Goal: Task Accomplishment & Management: Use online tool/utility

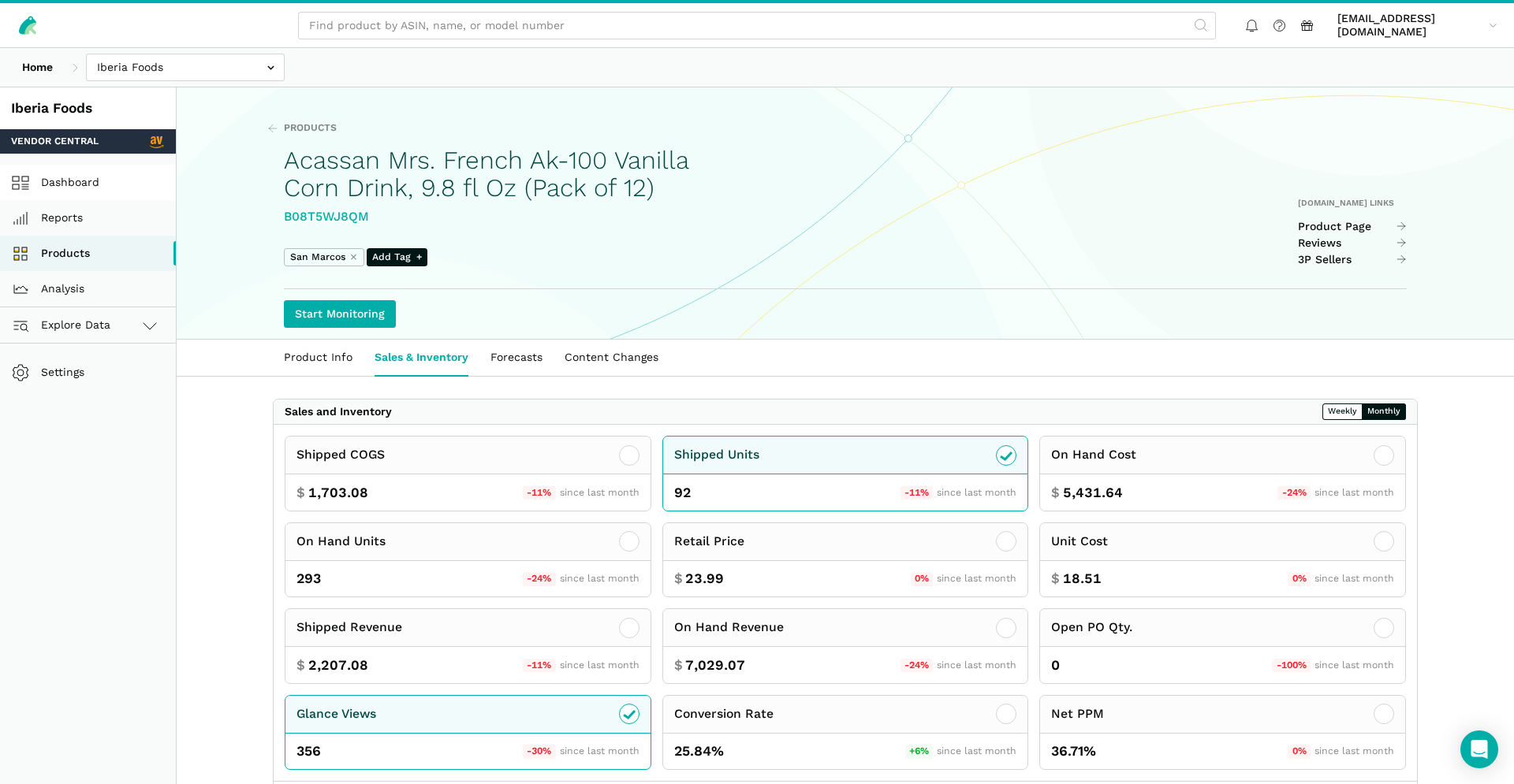
click at [51, 189] on link "Dashboard" at bounding box center [88, 182] width 176 height 35
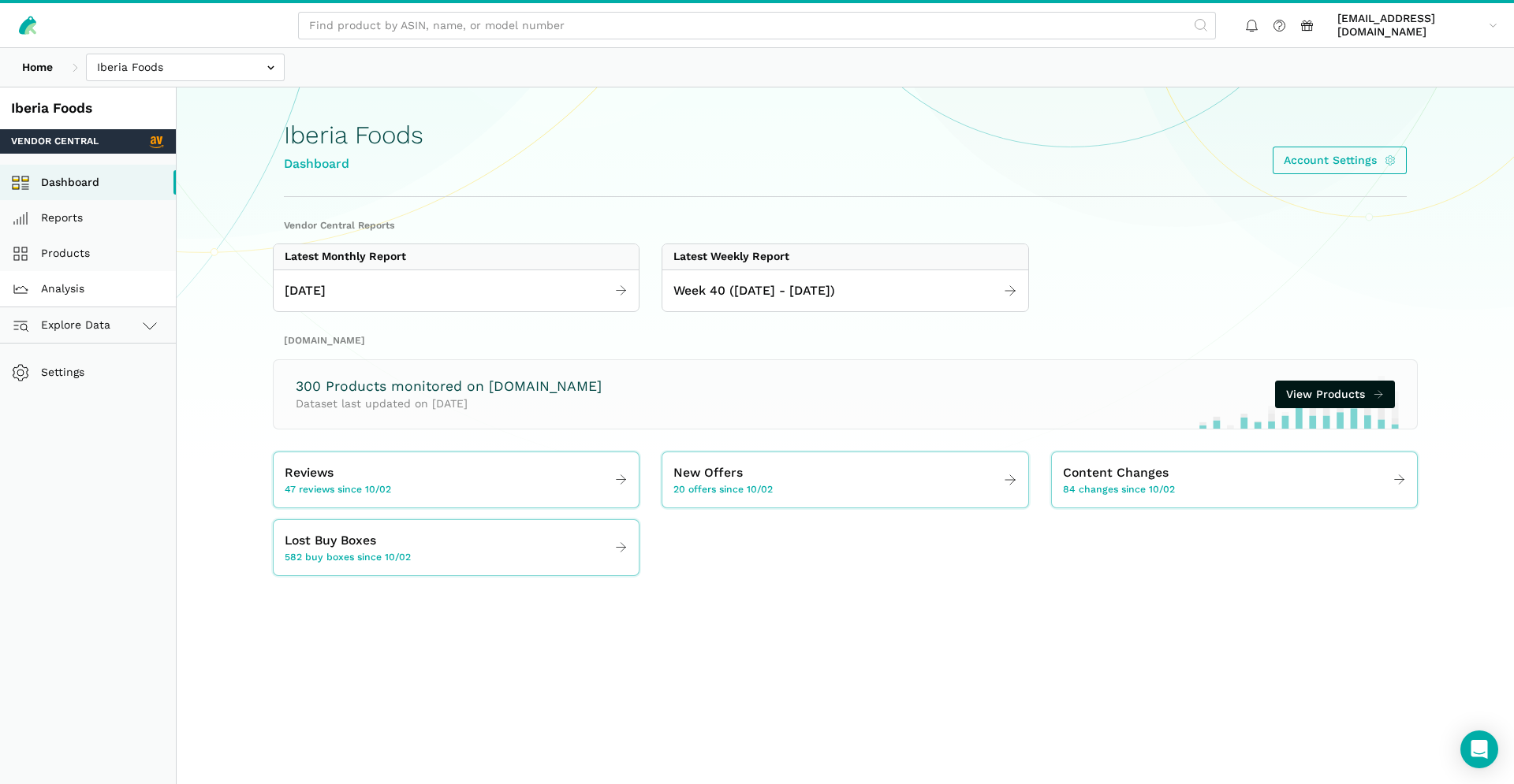
click at [62, 281] on link "Analysis" at bounding box center [88, 288] width 176 height 35
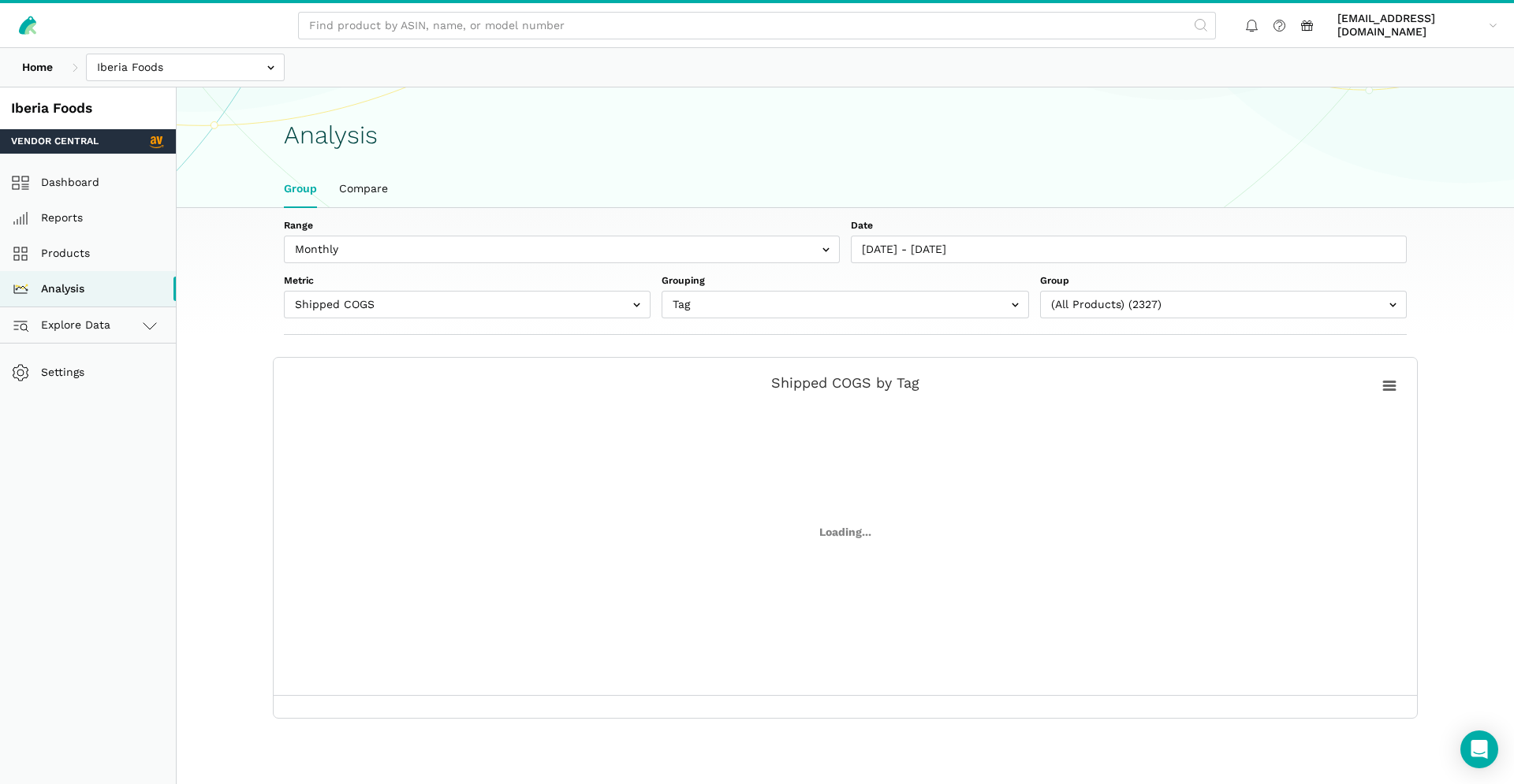
scroll to position [5, 0]
select select "(All Products)"
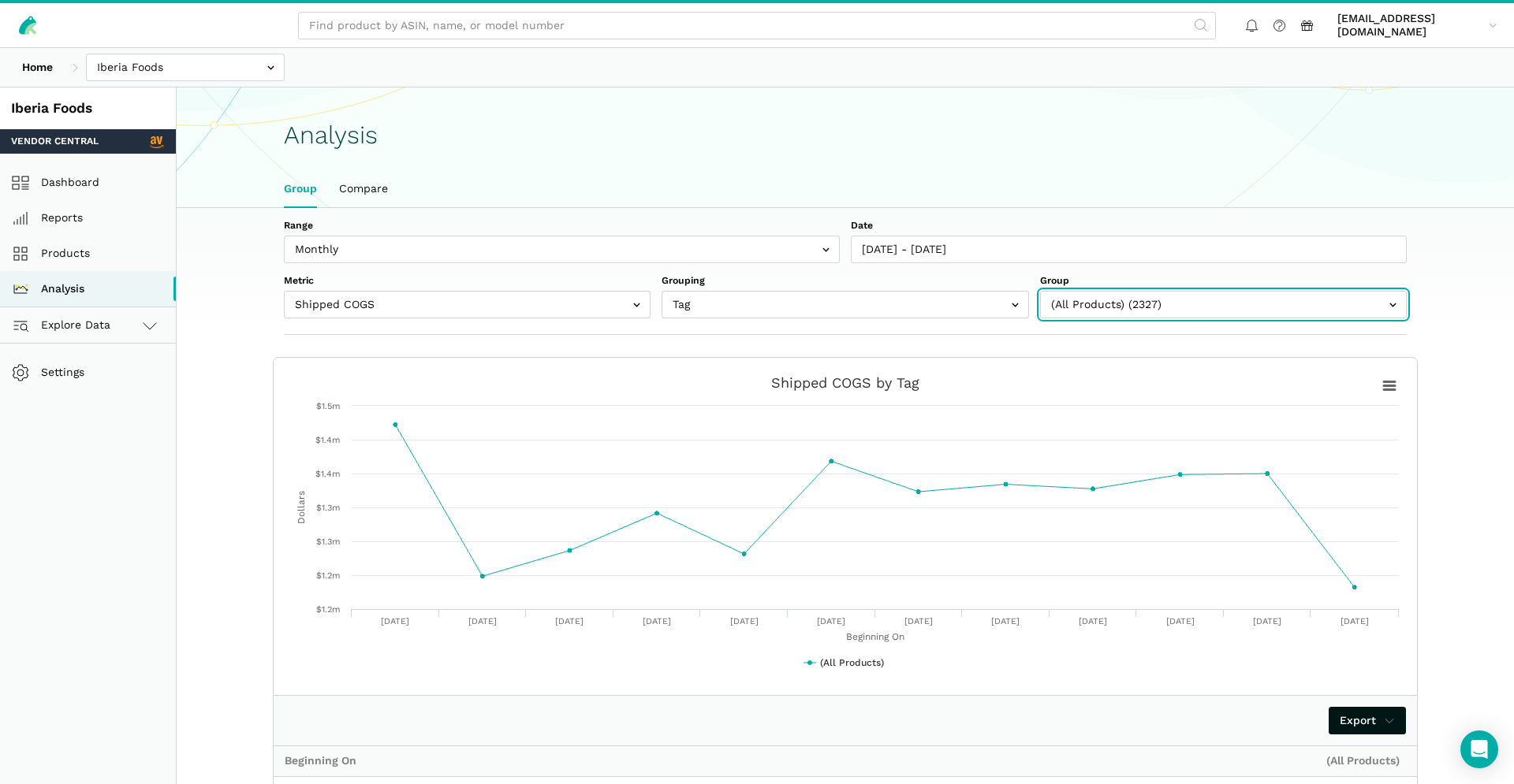
click at [1170, 300] on input "text" at bounding box center [1223, 304] width 367 height 28
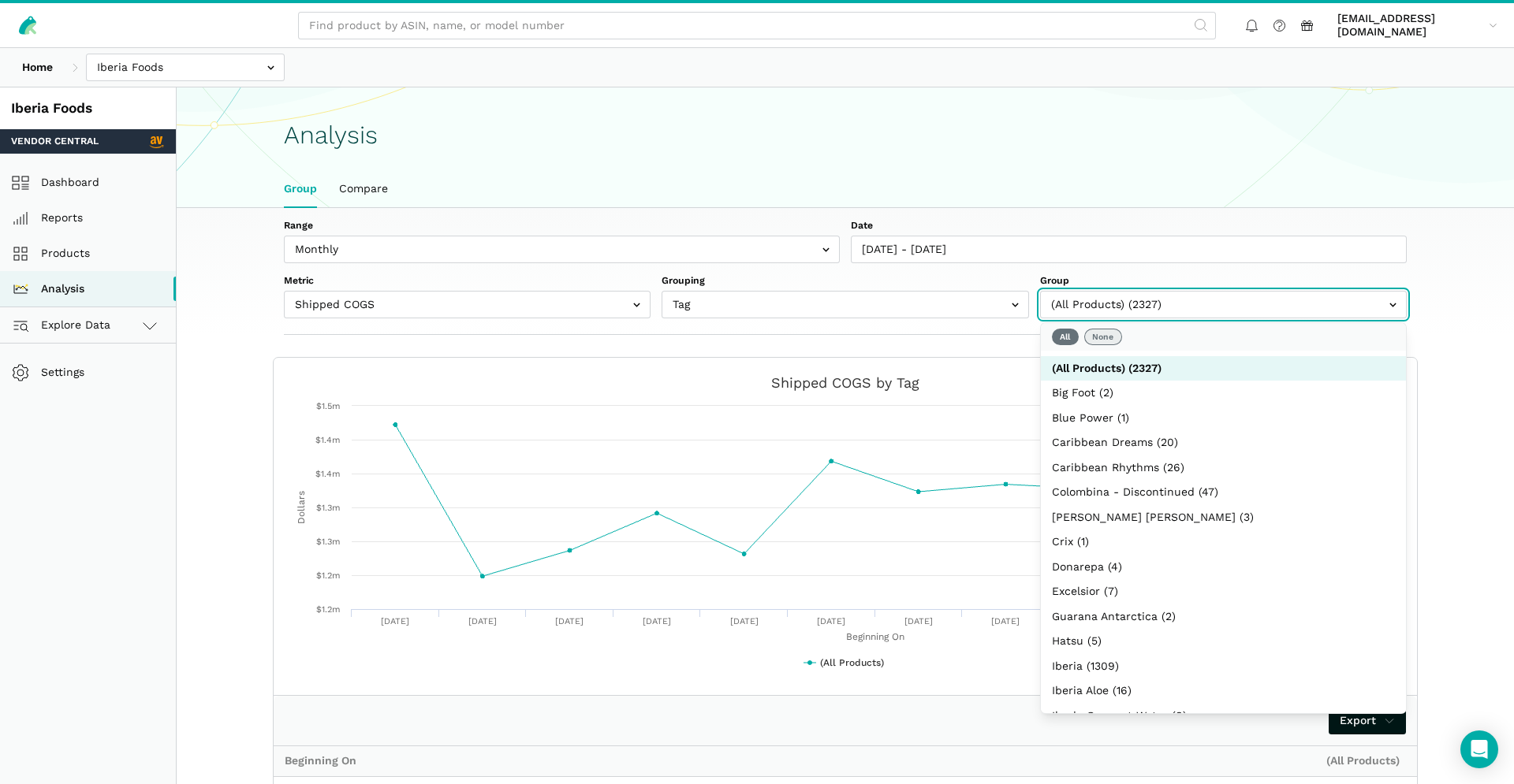
select select
drag, startPoint x: 1111, startPoint y: 334, endPoint x: 1120, endPoint y: 331, distance: 9.5
click at [1111, 334] on button "None" at bounding box center [1103, 336] width 38 height 16
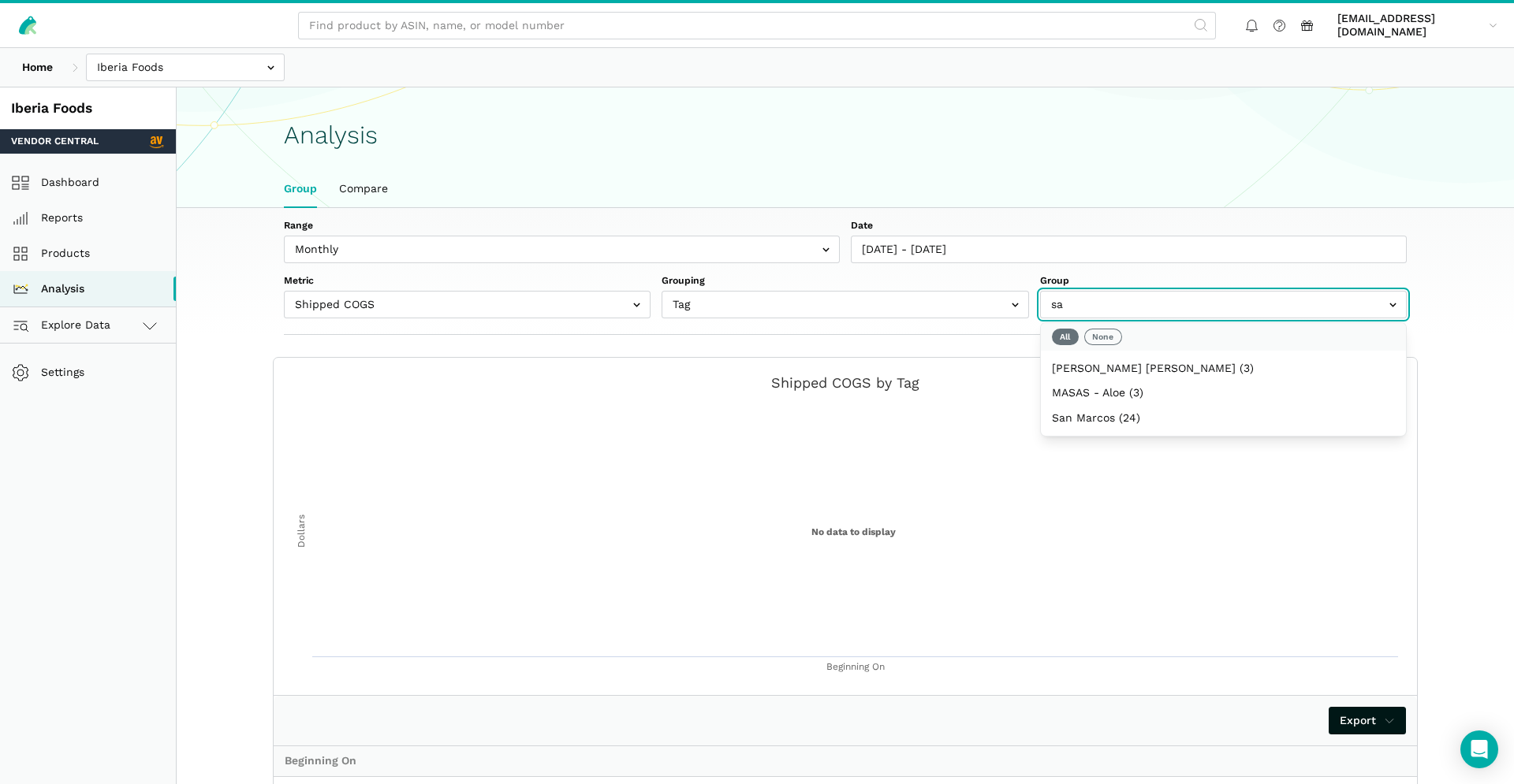
type input "san"
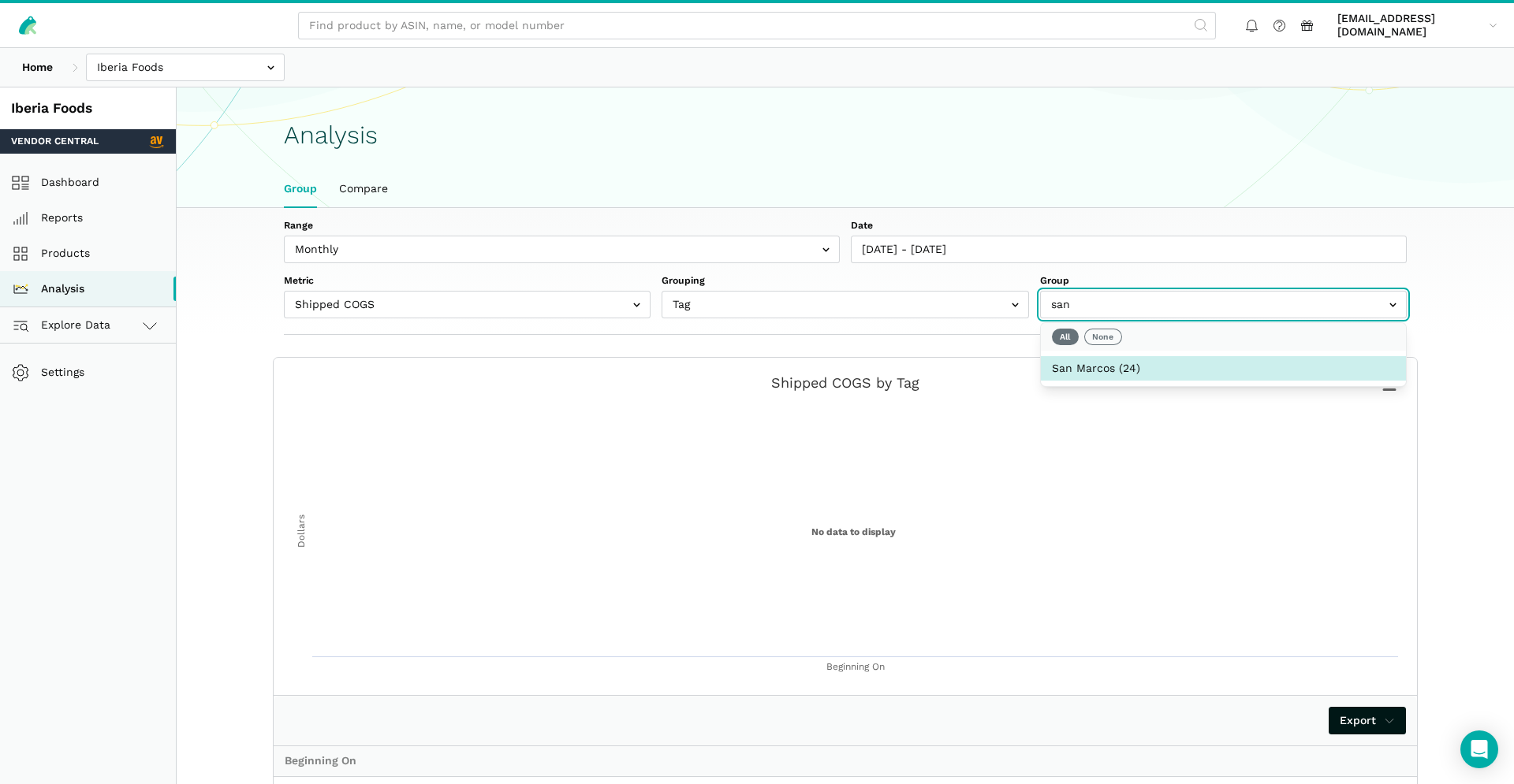
select select "San Marcos"
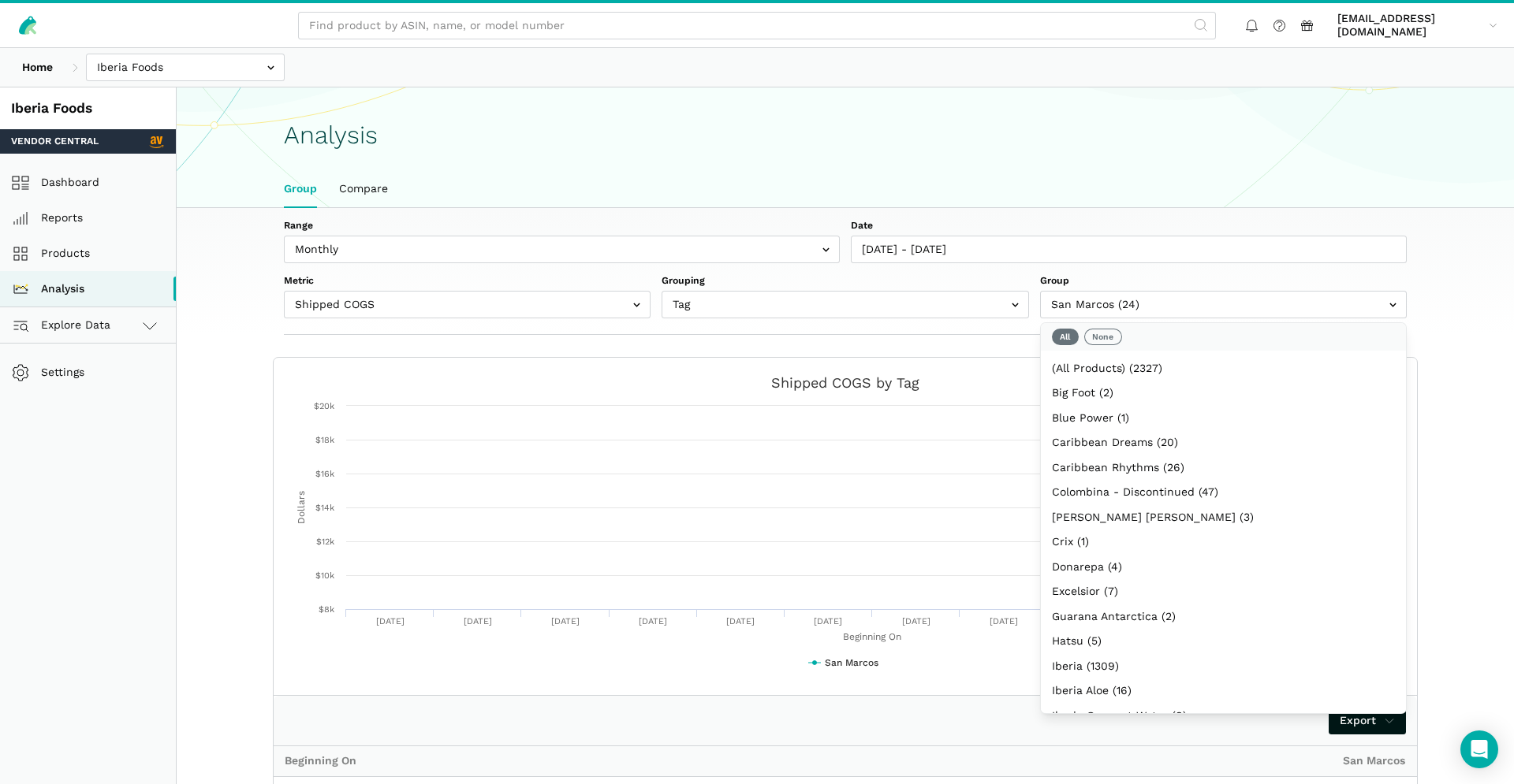
click at [1354, 224] on label "Date" at bounding box center [1128, 226] width 556 height 14
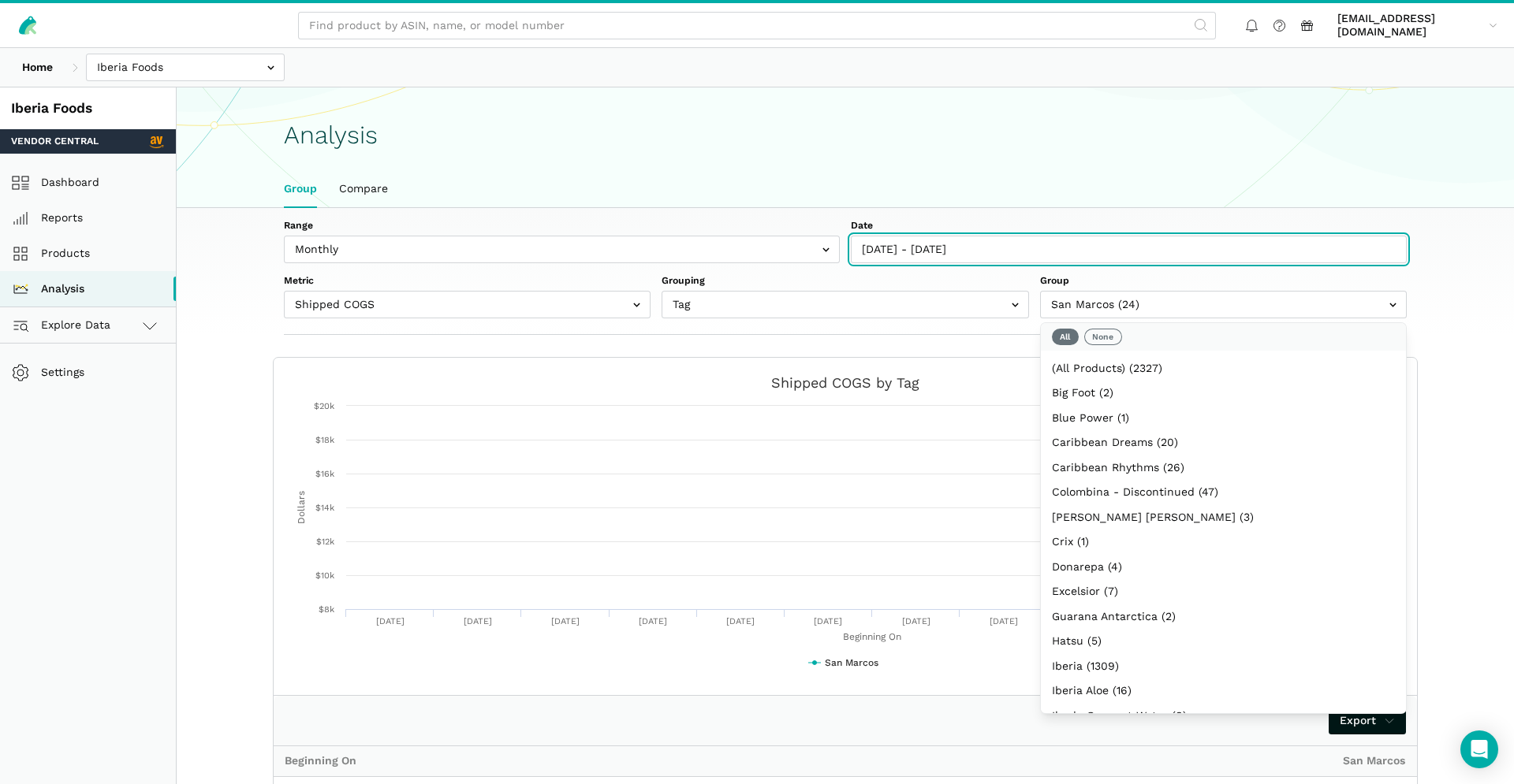
click at [1354, 235] on input "[DATE] - [DATE]" at bounding box center [1128, 249] width 556 height 28
type input "09/29/2024"
type input "10/04/2025"
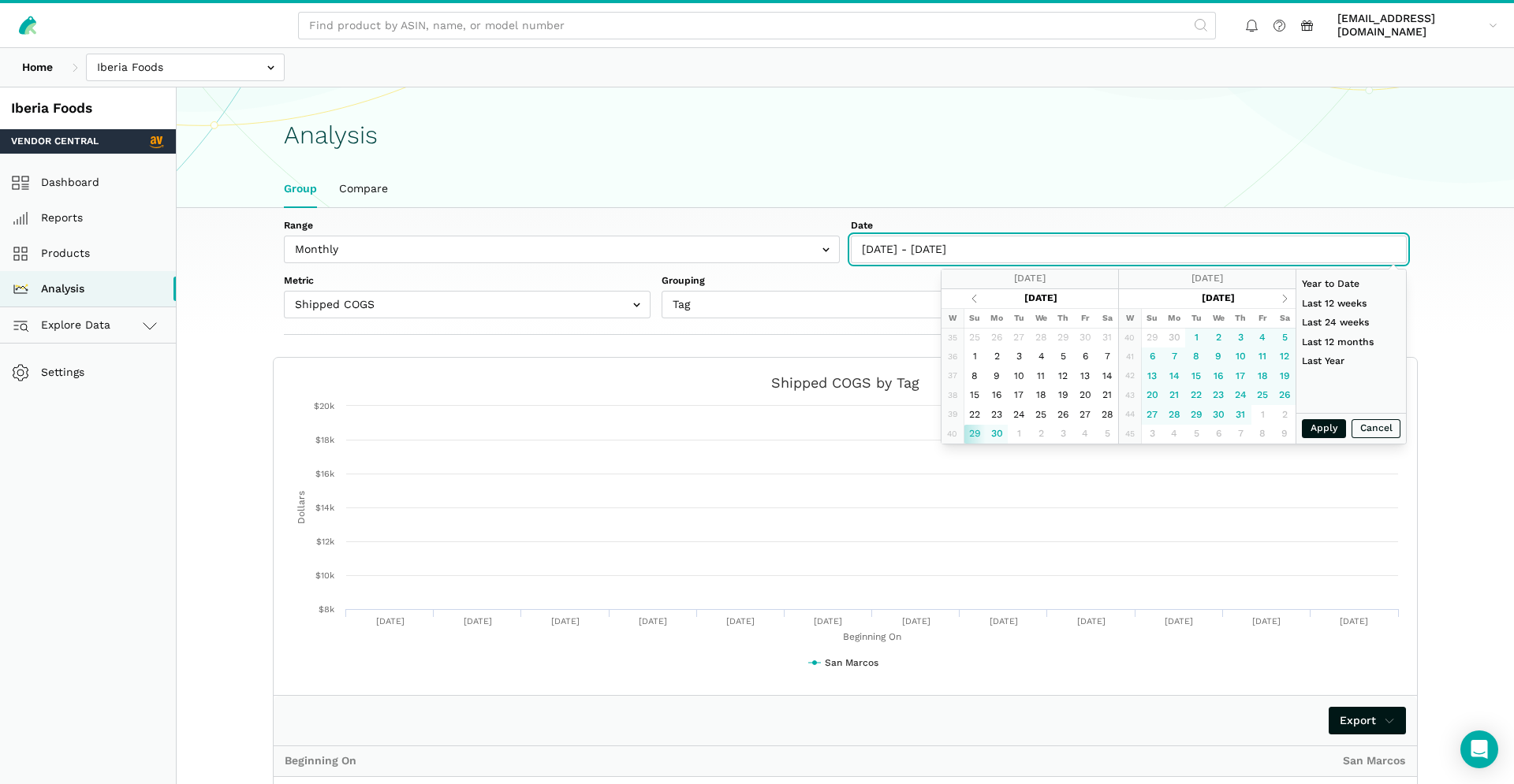
type input "01/01/2025"
type input "10/08/2025"
type input "09/29/2024"
type input "10/04/2025"
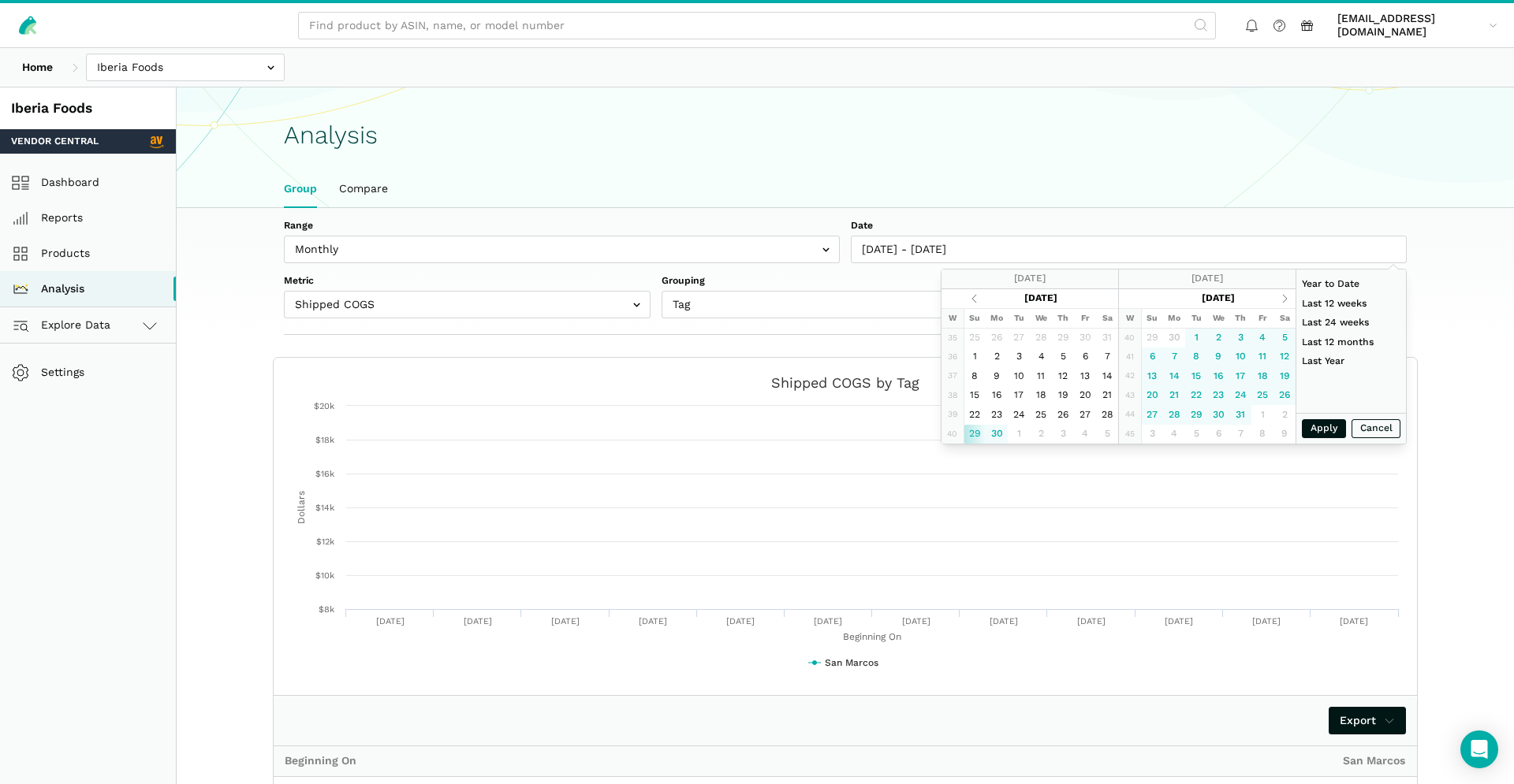
click at [1448, 556] on section "Created with Highcharts 6.2.0 Beginning On Dollars Chart context menu Shipped C…" at bounding box center [845, 766] width 1211 height 818
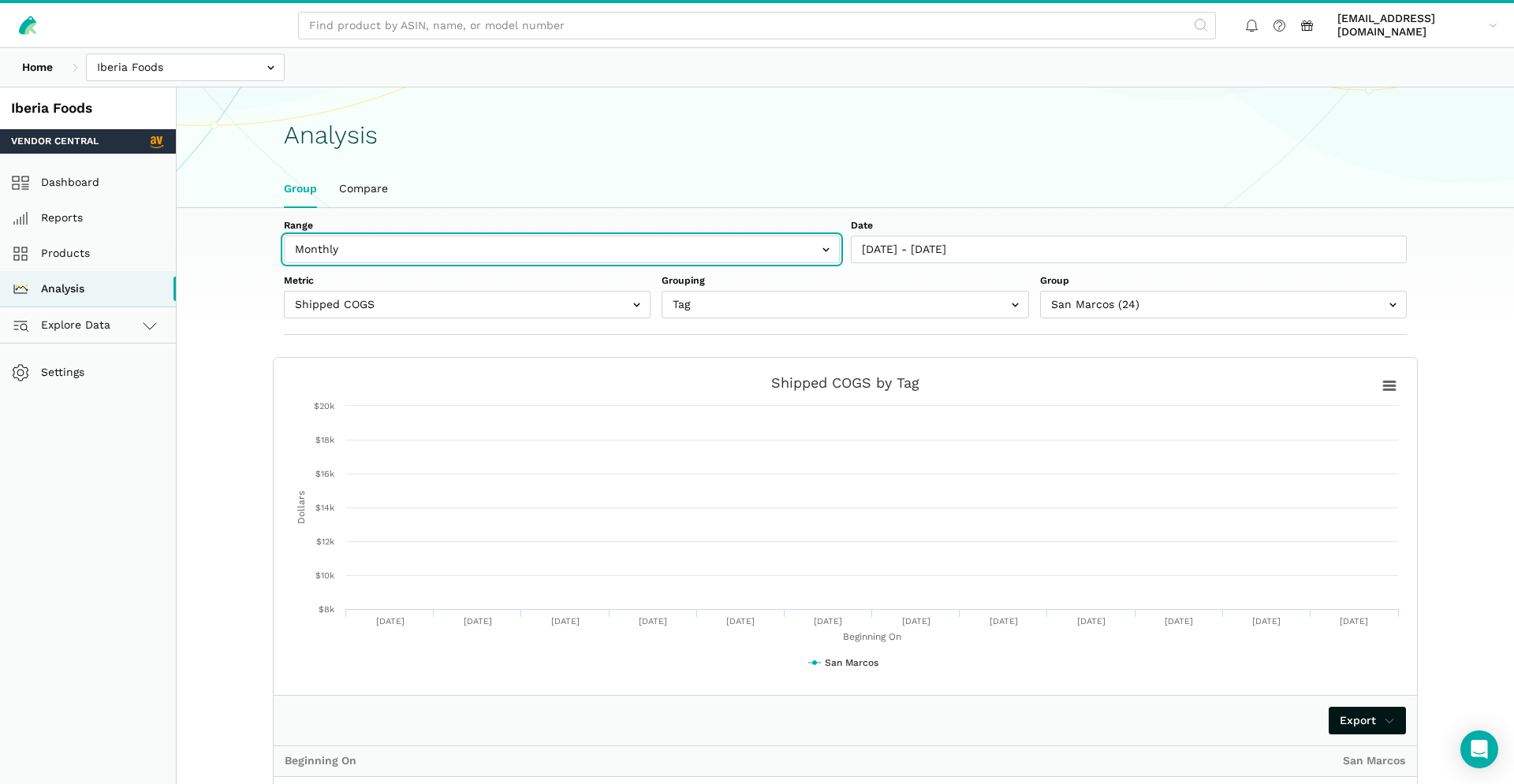
drag, startPoint x: 828, startPoint y: 252, endPoint x: 594, endPoint y: 273, distance: 234.9
click at [828, 252] on input "text" at bounding box center [562, 249] width 556 height 28
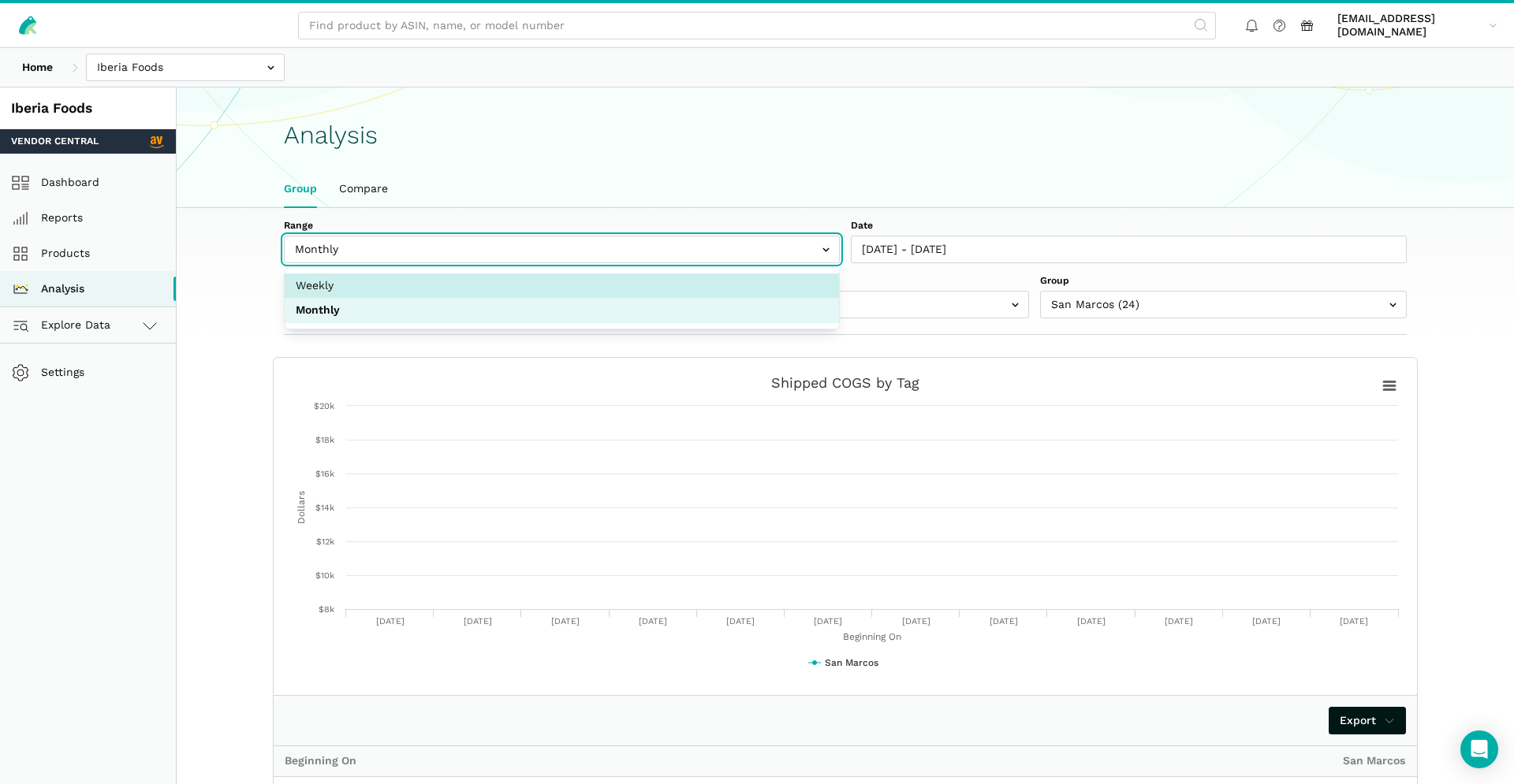
select select "weekly"
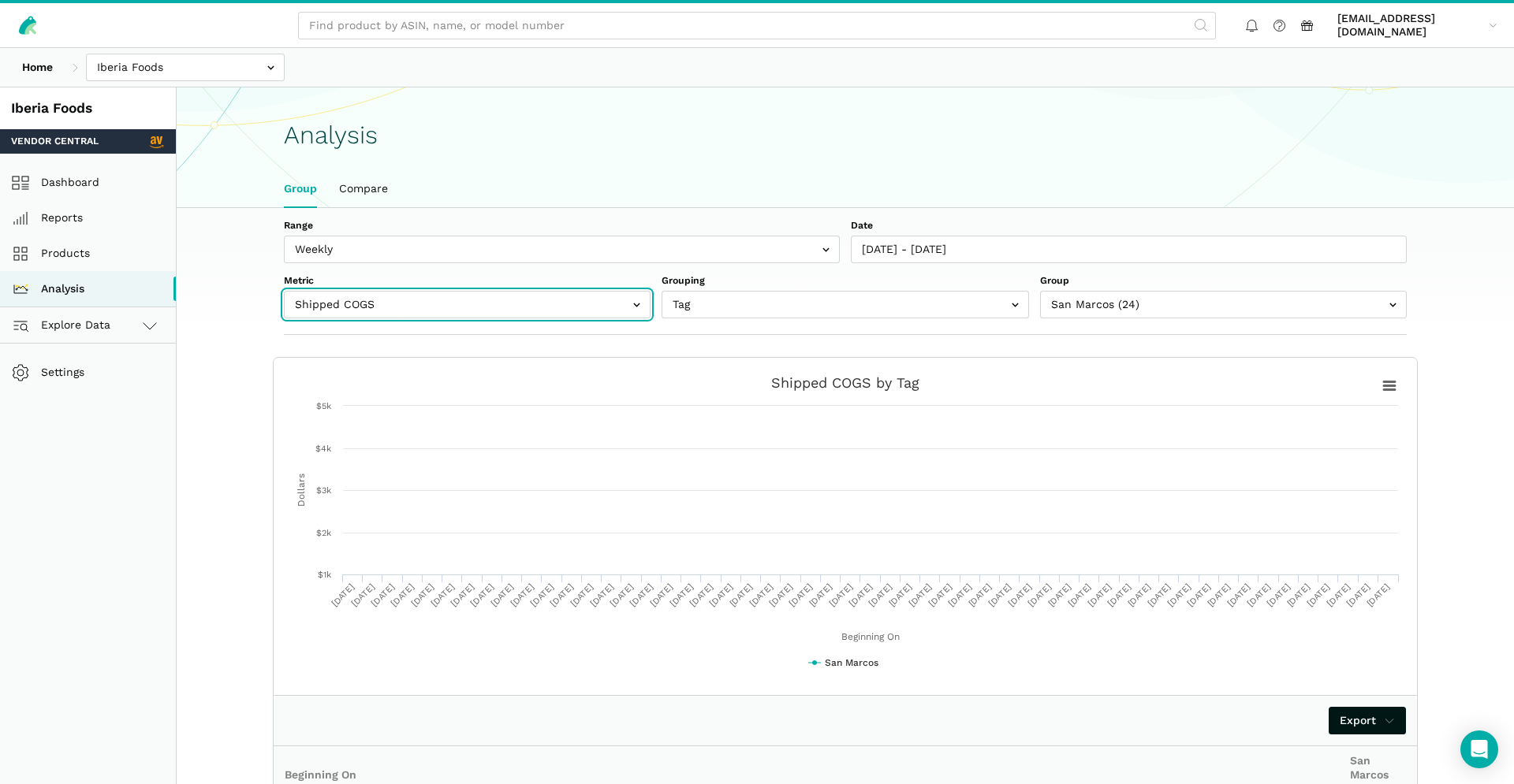
click at [633, 303] on input "text" at bounding box center [467, 304] width 367 height 28
click at [636, 308] on input "text" at bounding box center [467, 304] width 367 height 28
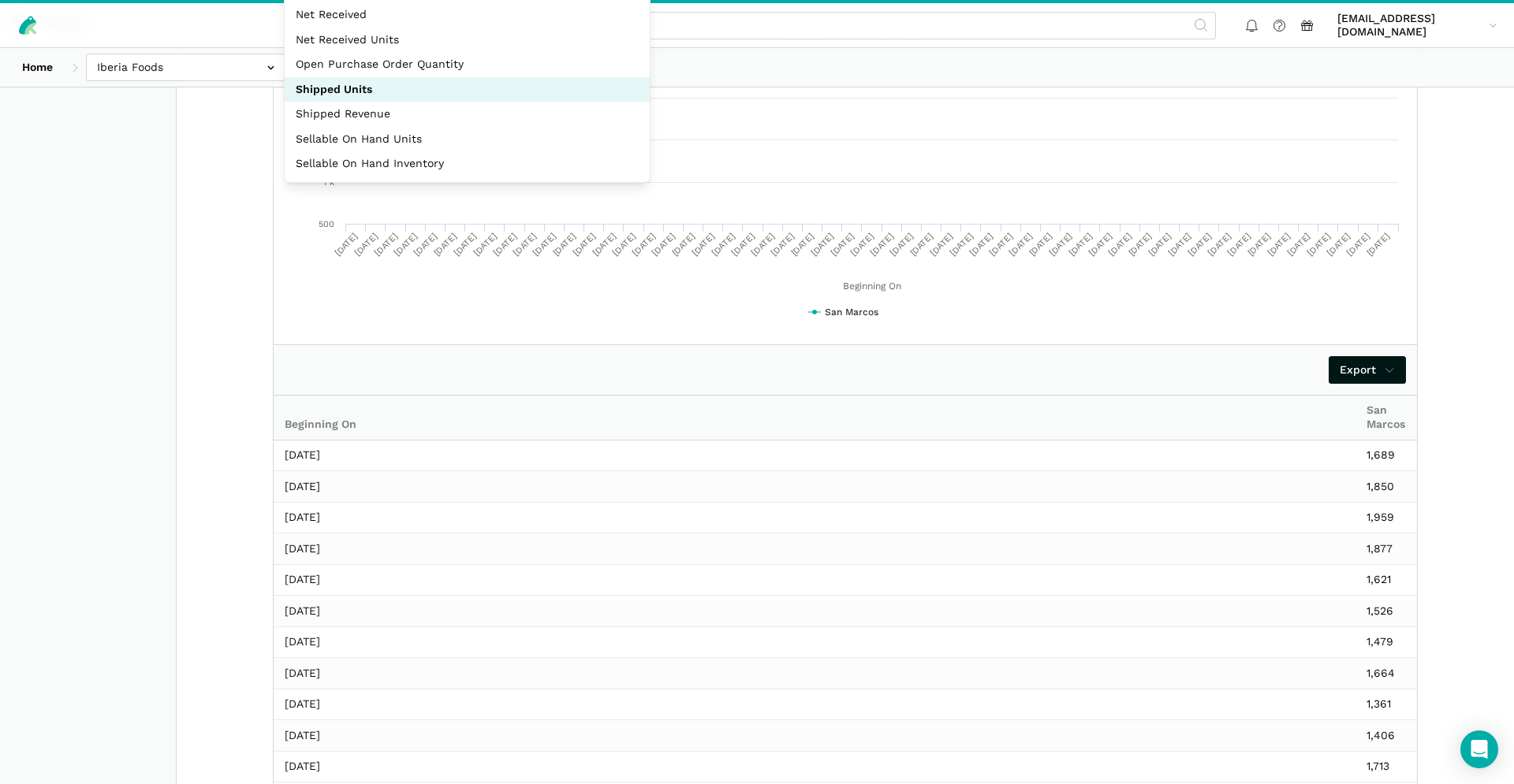
scroll to position [0, 0]
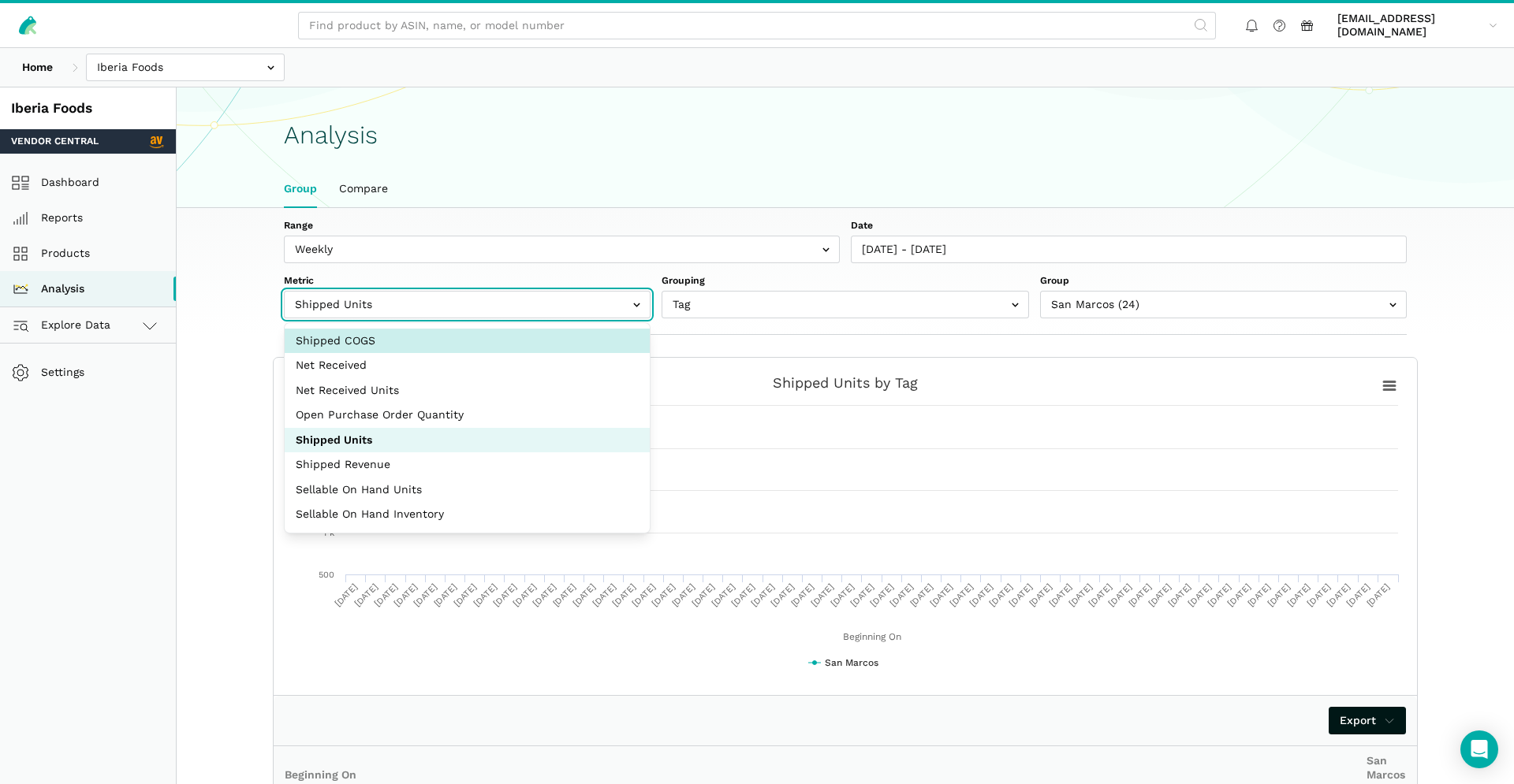
select select "shipped_cogs_cents"
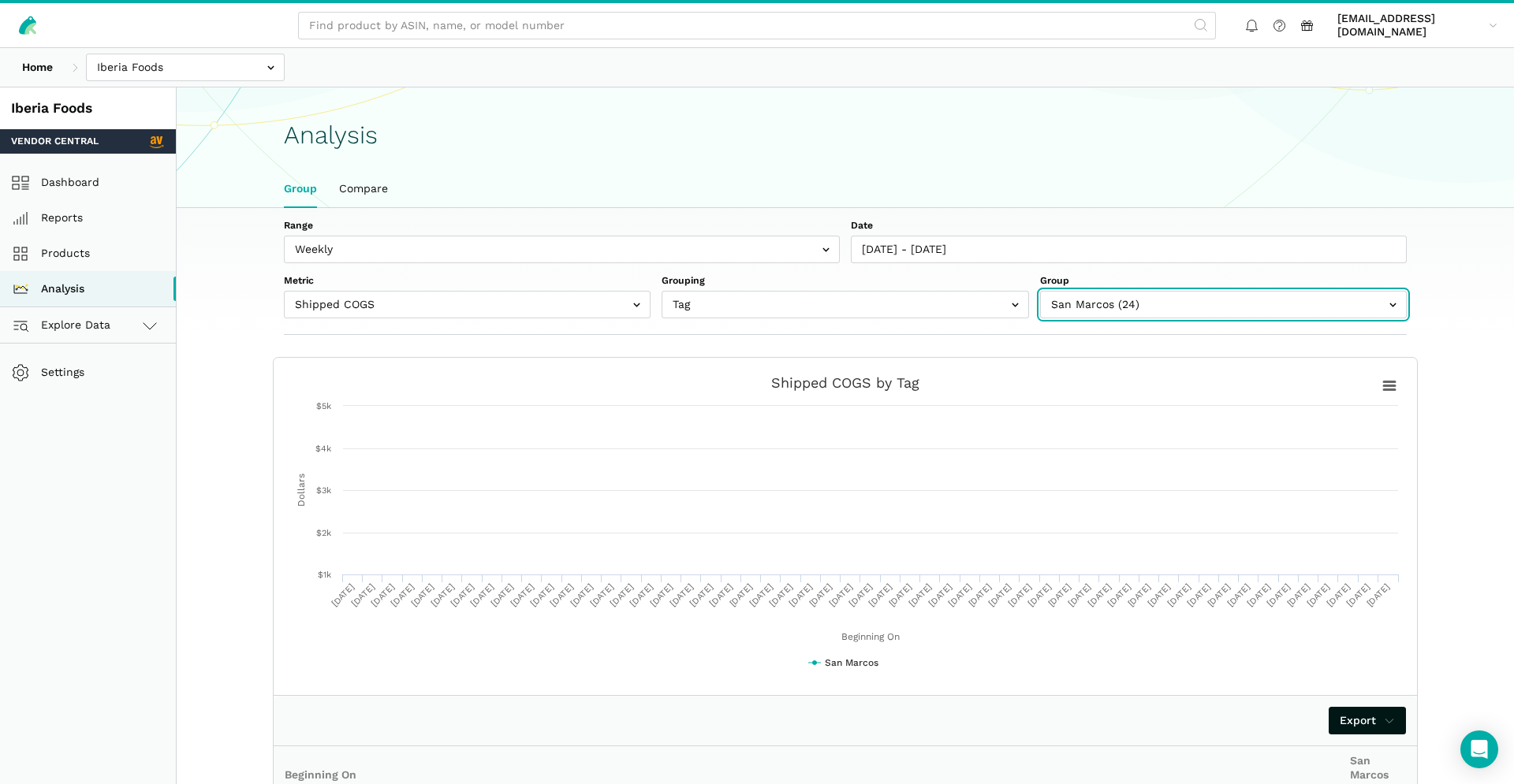
click at [1274, 307] on input "text" at bounding box center [1223, 304] width 367 height 28
click at [1480, 332] on section "Range Weekly Monthly Date [DATE] - [DATE] Metric Shipped COGS Net Received Net …" at bounding box center [845, 271] width 1337 height 127
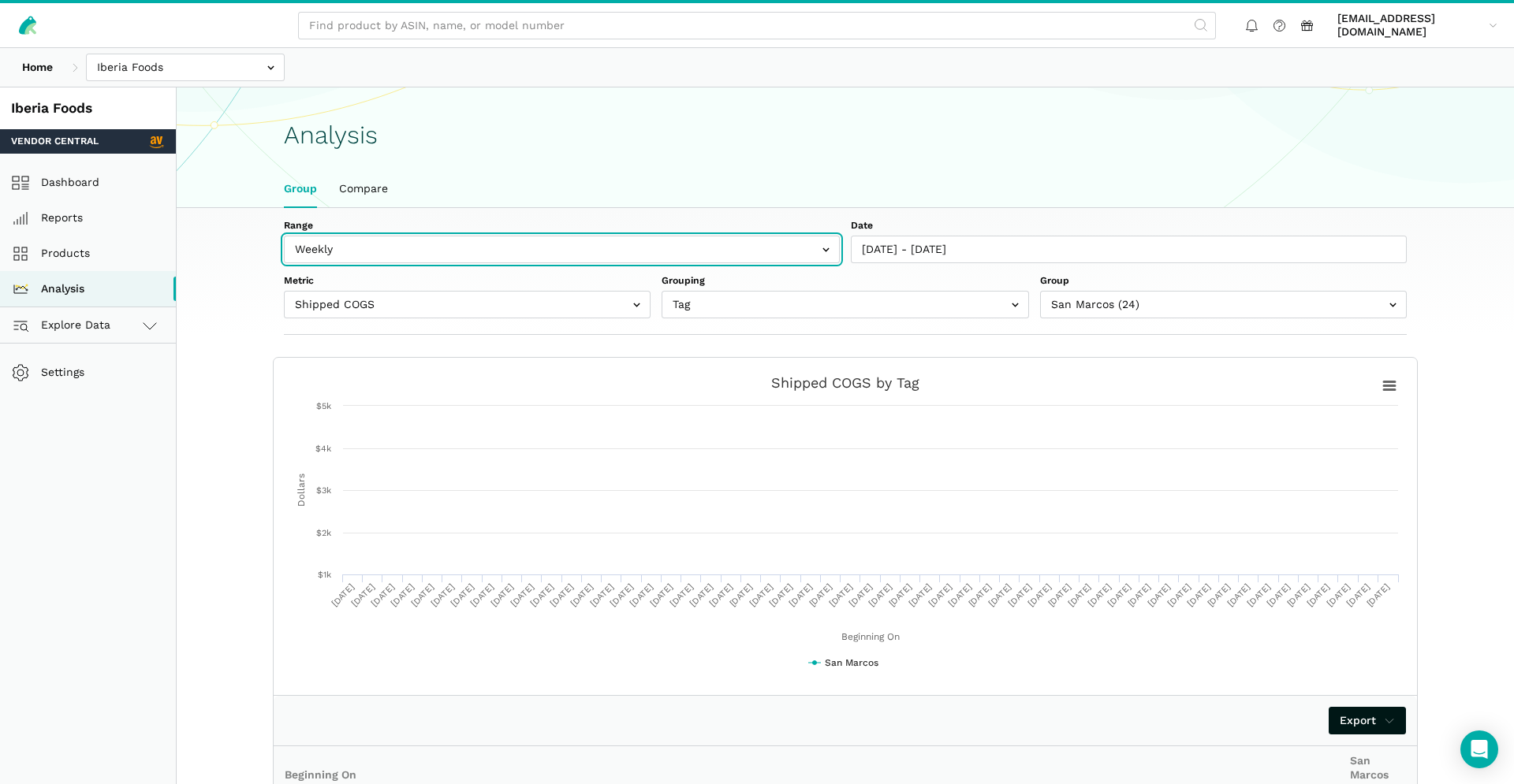
click at [825, 247] on input "text" at bounding box center [562, 249] width 556 height 28
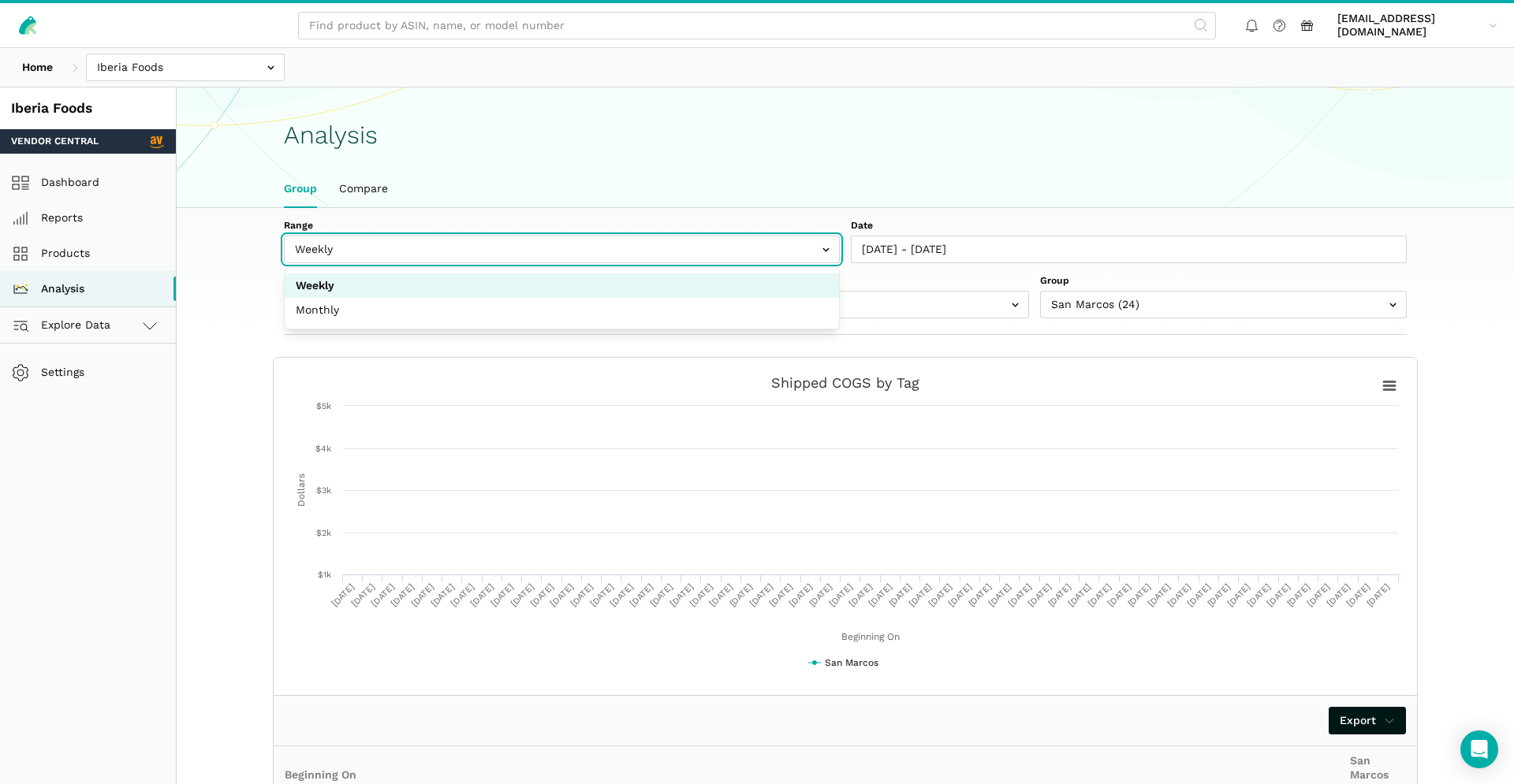
select select "monthly"
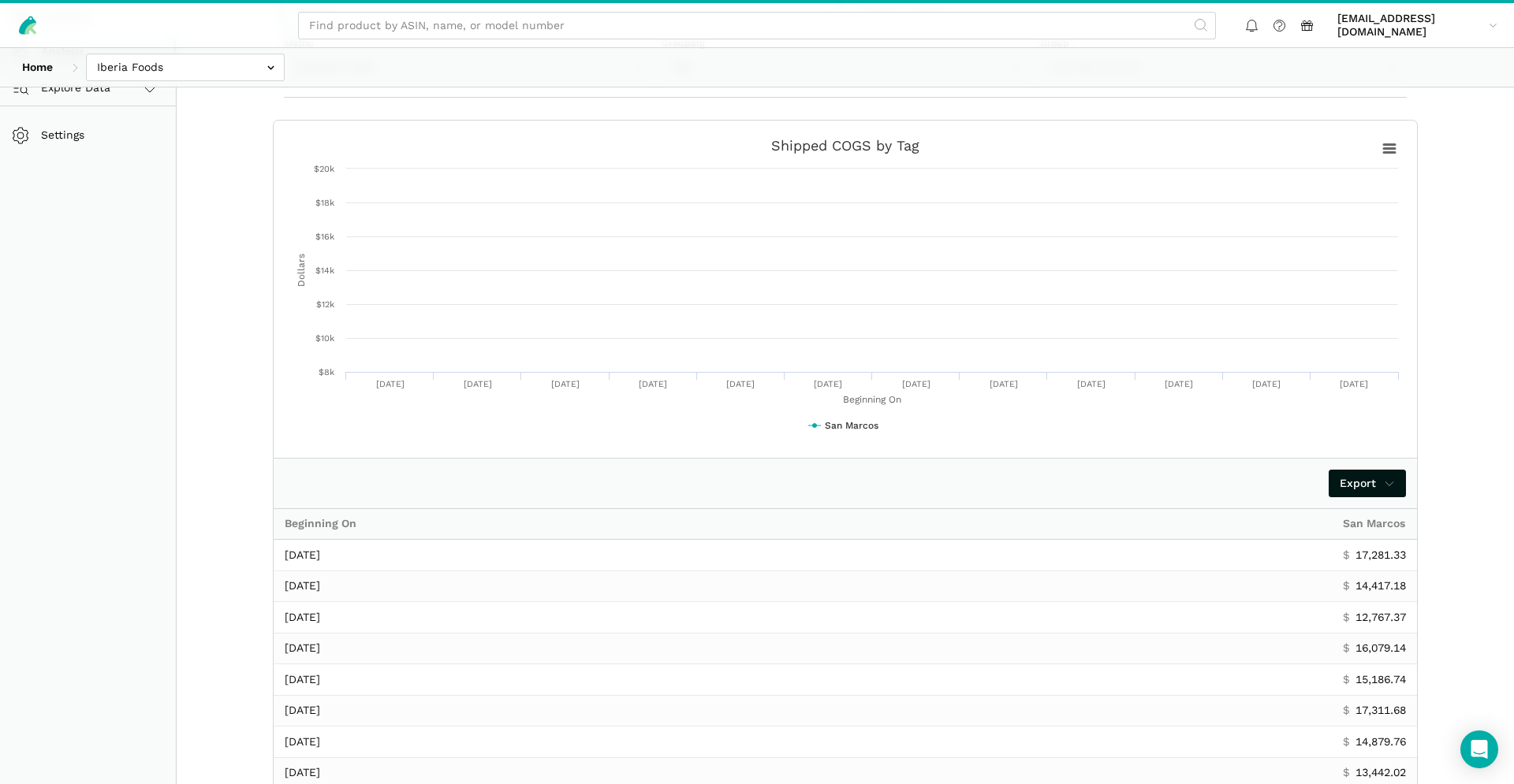
scroll to position [434, 0]
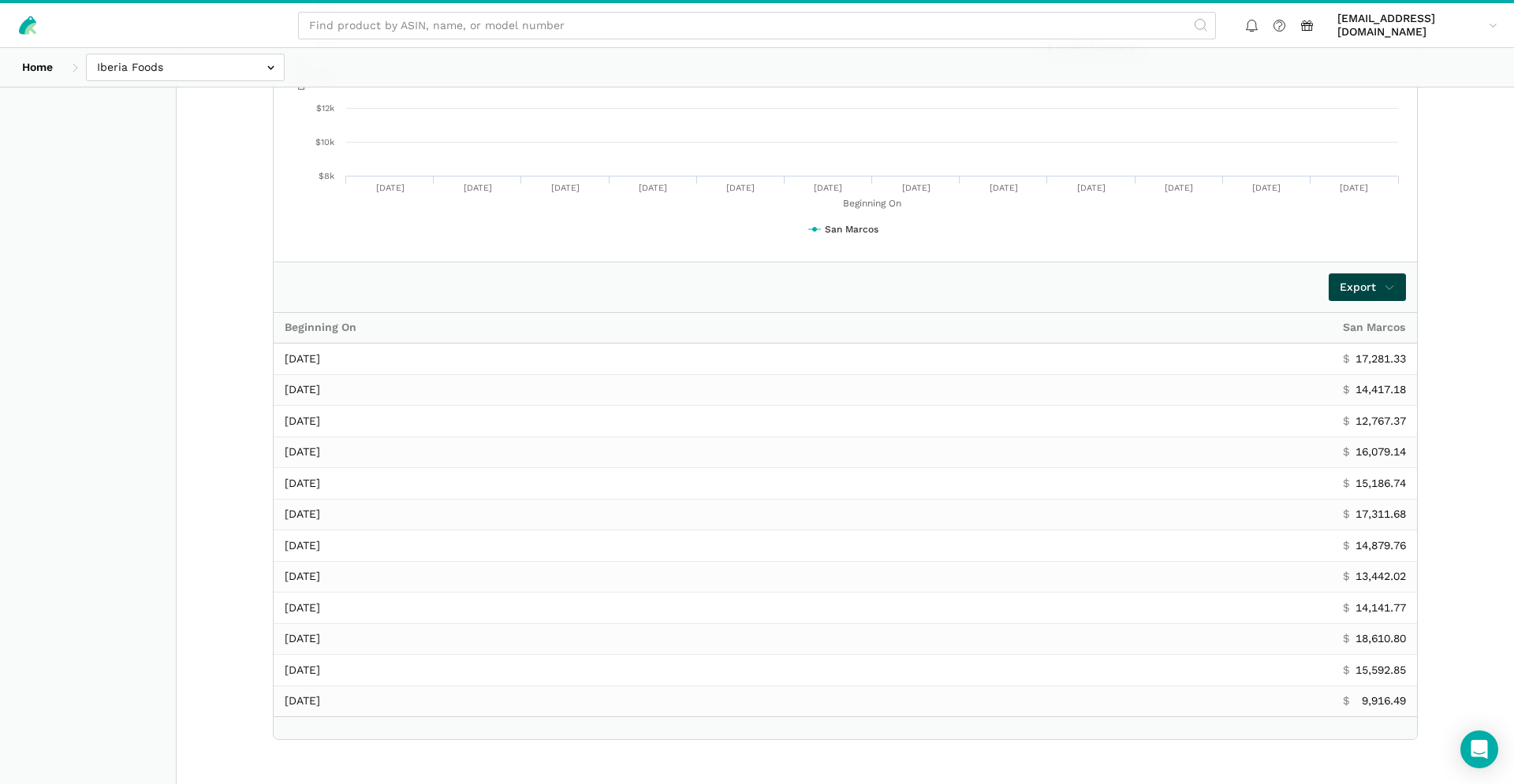
click at [1342, 279] on span "Export" at bounding box center [1367, 287] width 56 height 16
click at [1356, 353] on span "Export as Excel" at bounding box center [1339, 345] width 85 height 16
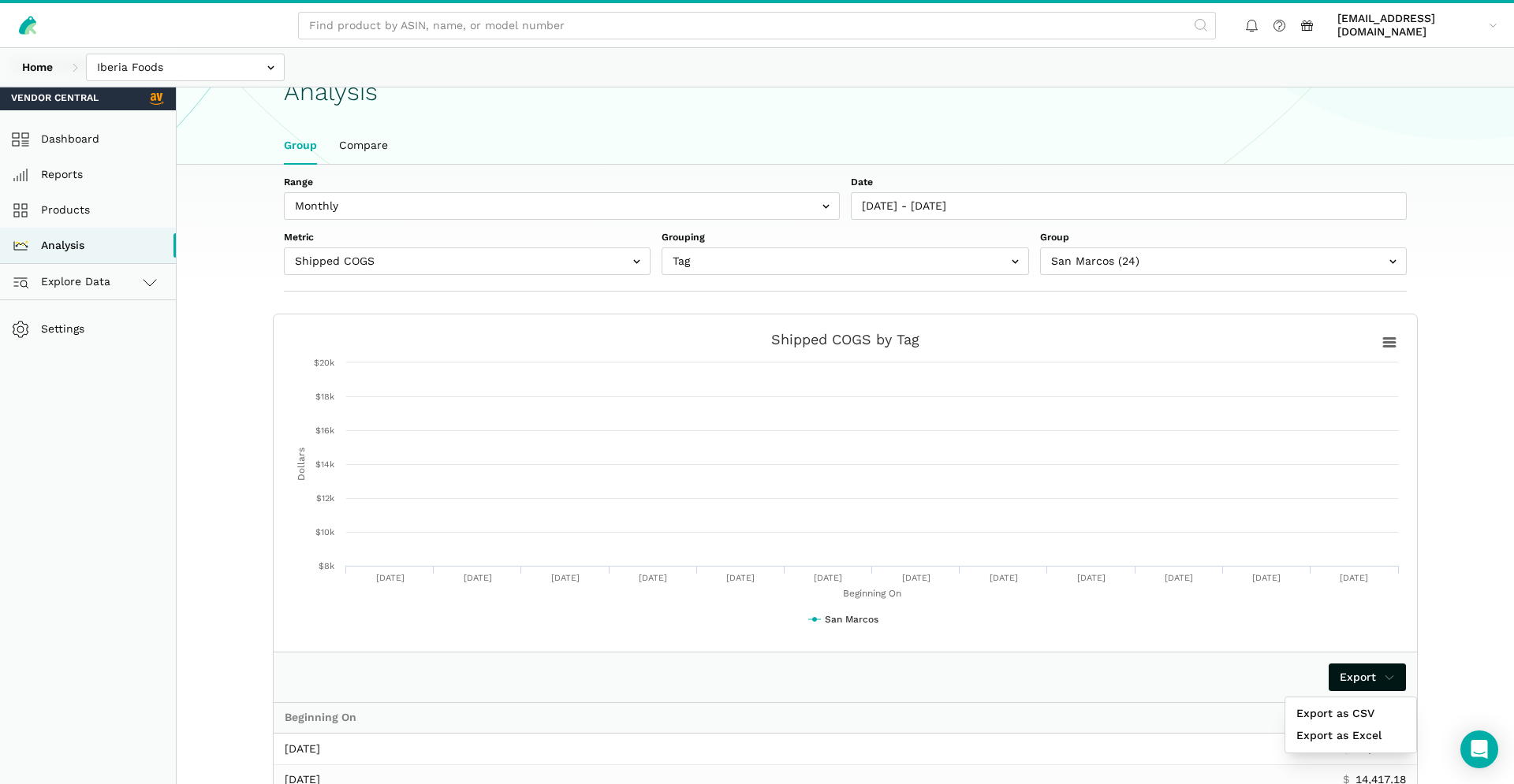
scroll to position [0, 0]
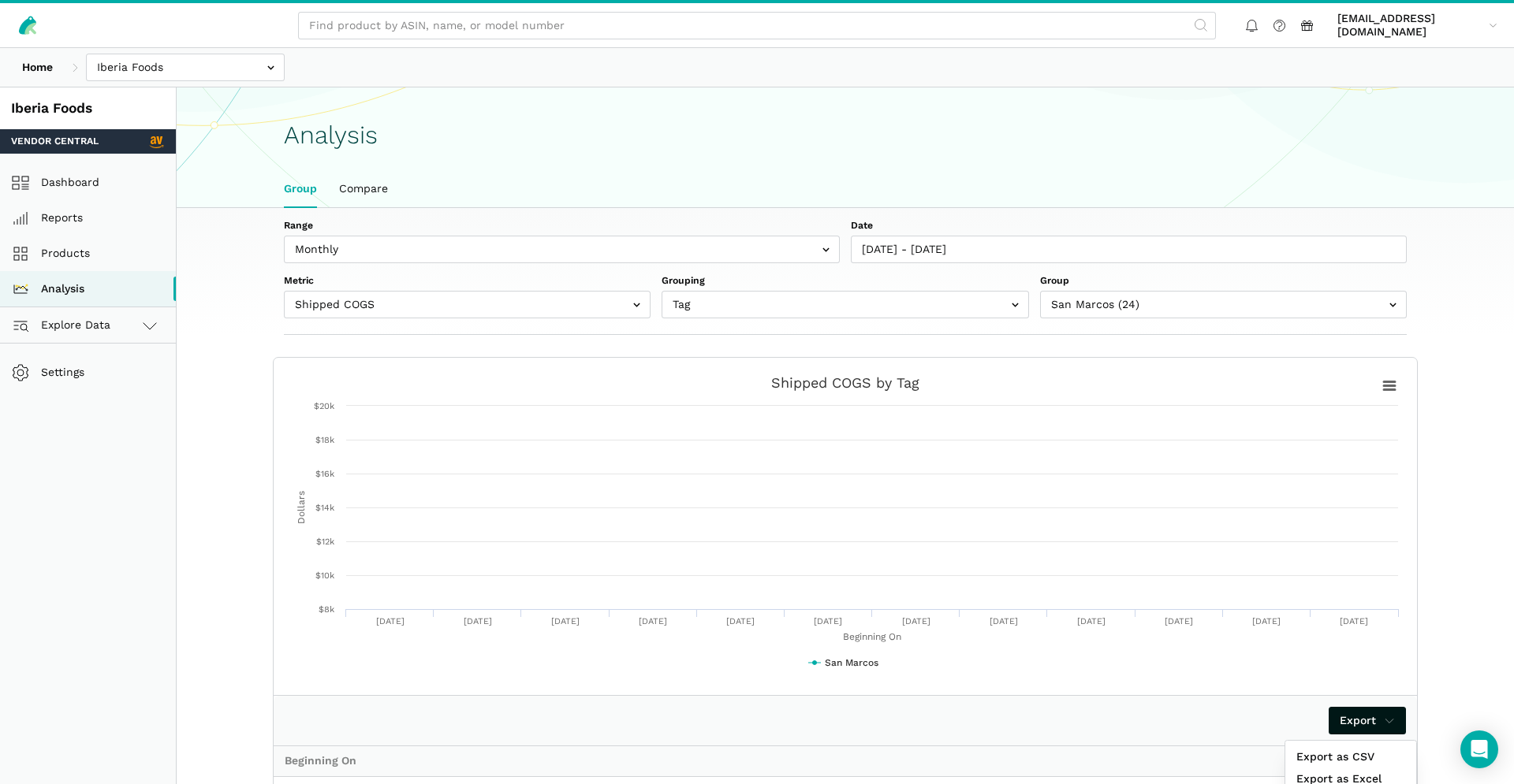
click at [114, 238] on div at bounding box center [757, 392] width 1514 height 784
click at [33, 254] on link "Products" at bounding box center [88, 253] width 176 height 35
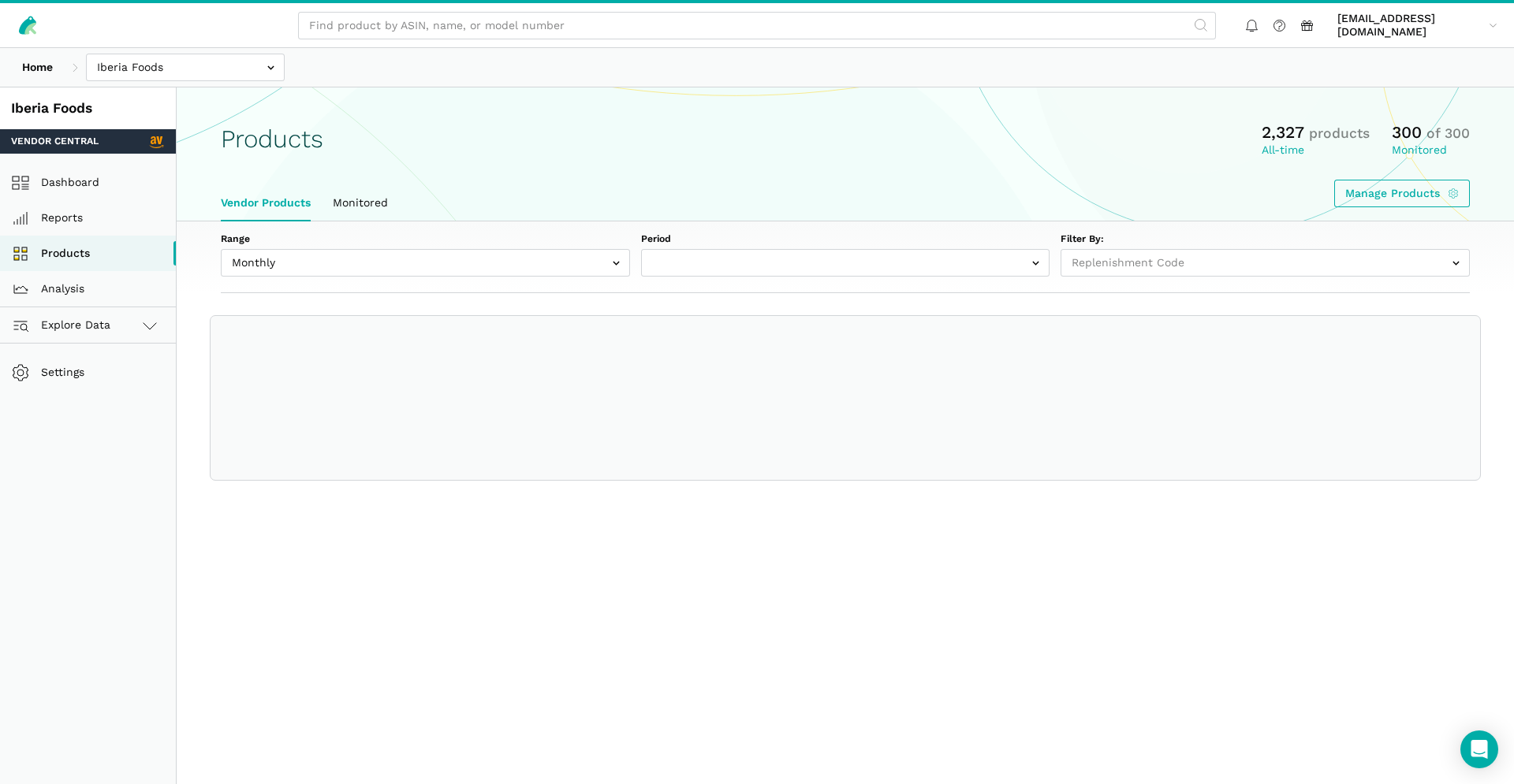
select select
select select "Monthly|2025-09-01"
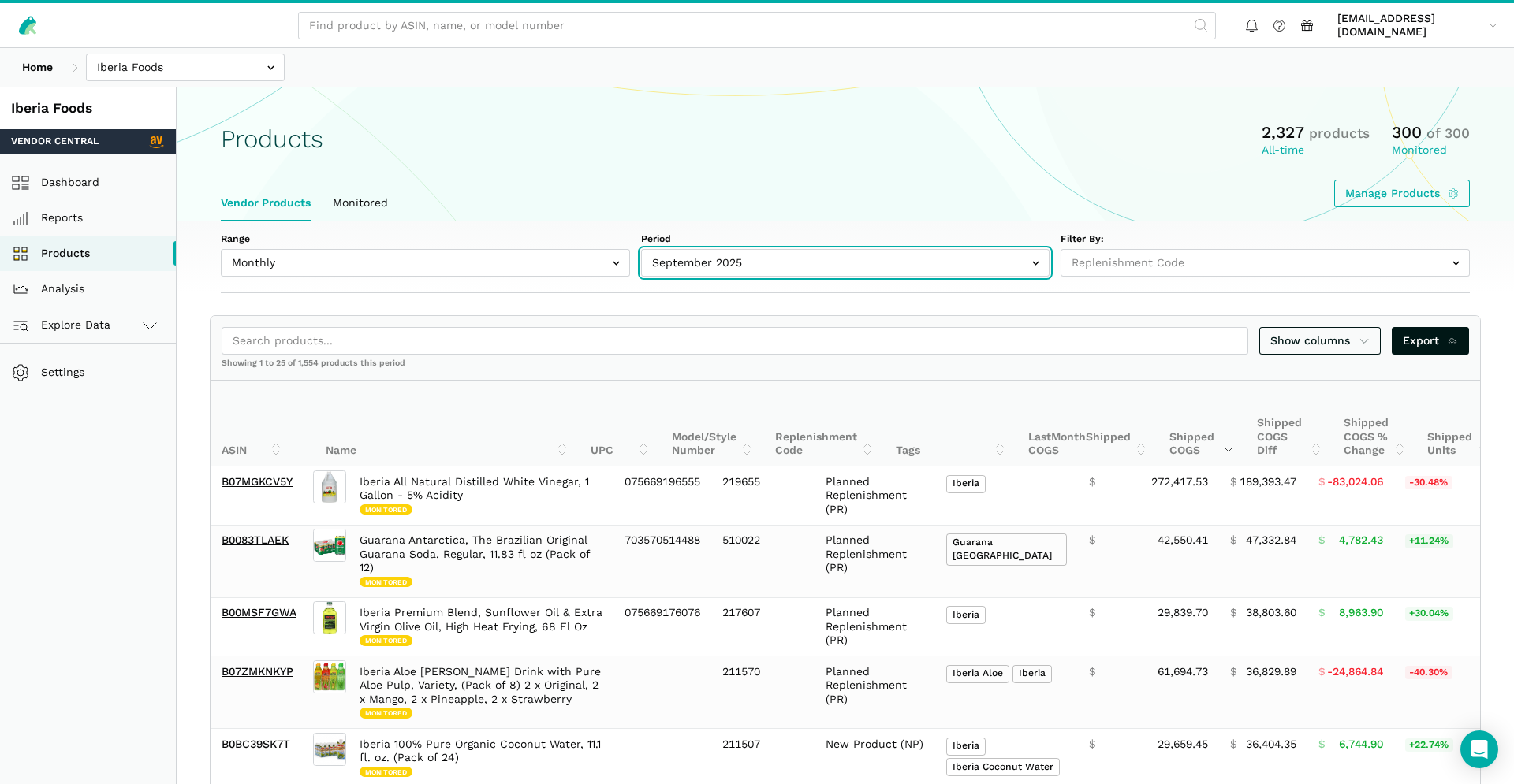
click at [725, 263] on input "text" at bounding box center [845, 263] width 409 height 28
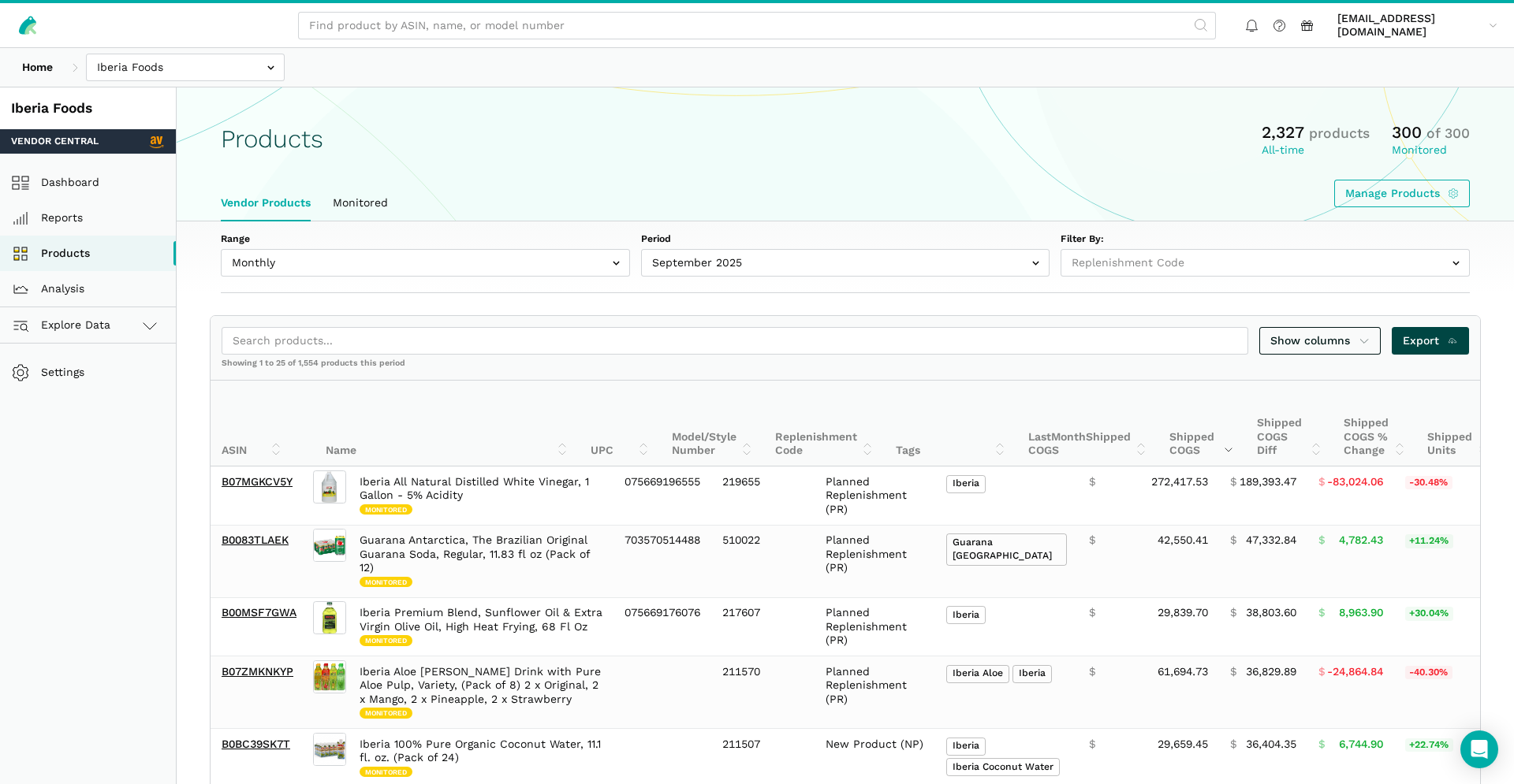
click at [1413, 342] on span "Export" at bounding box center [1430, 341] width 56 height 16
click at [141, 290] on link "Analysis" at bounding box center [88, 288] width 176 height 35
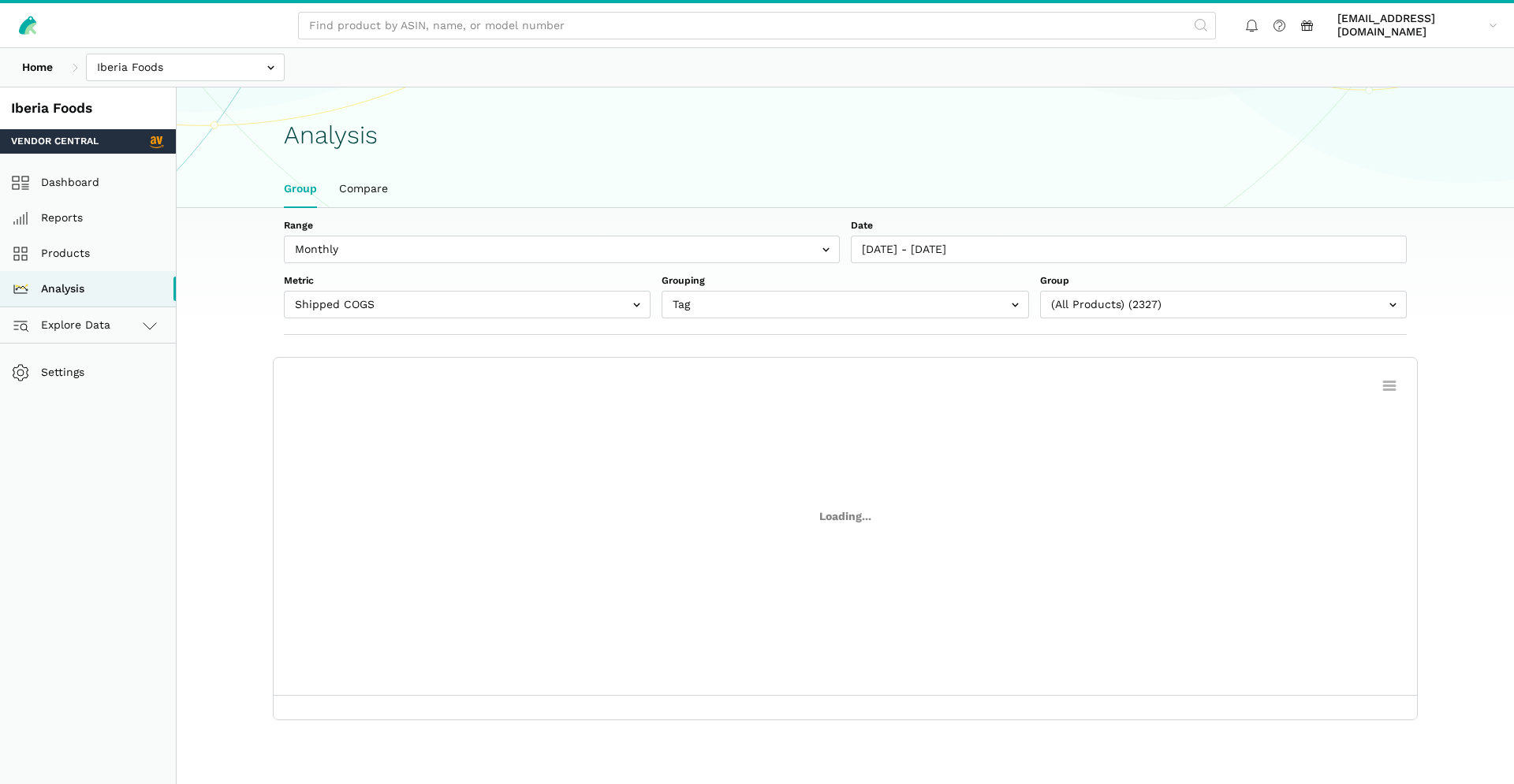
scroll to position [5, 0]
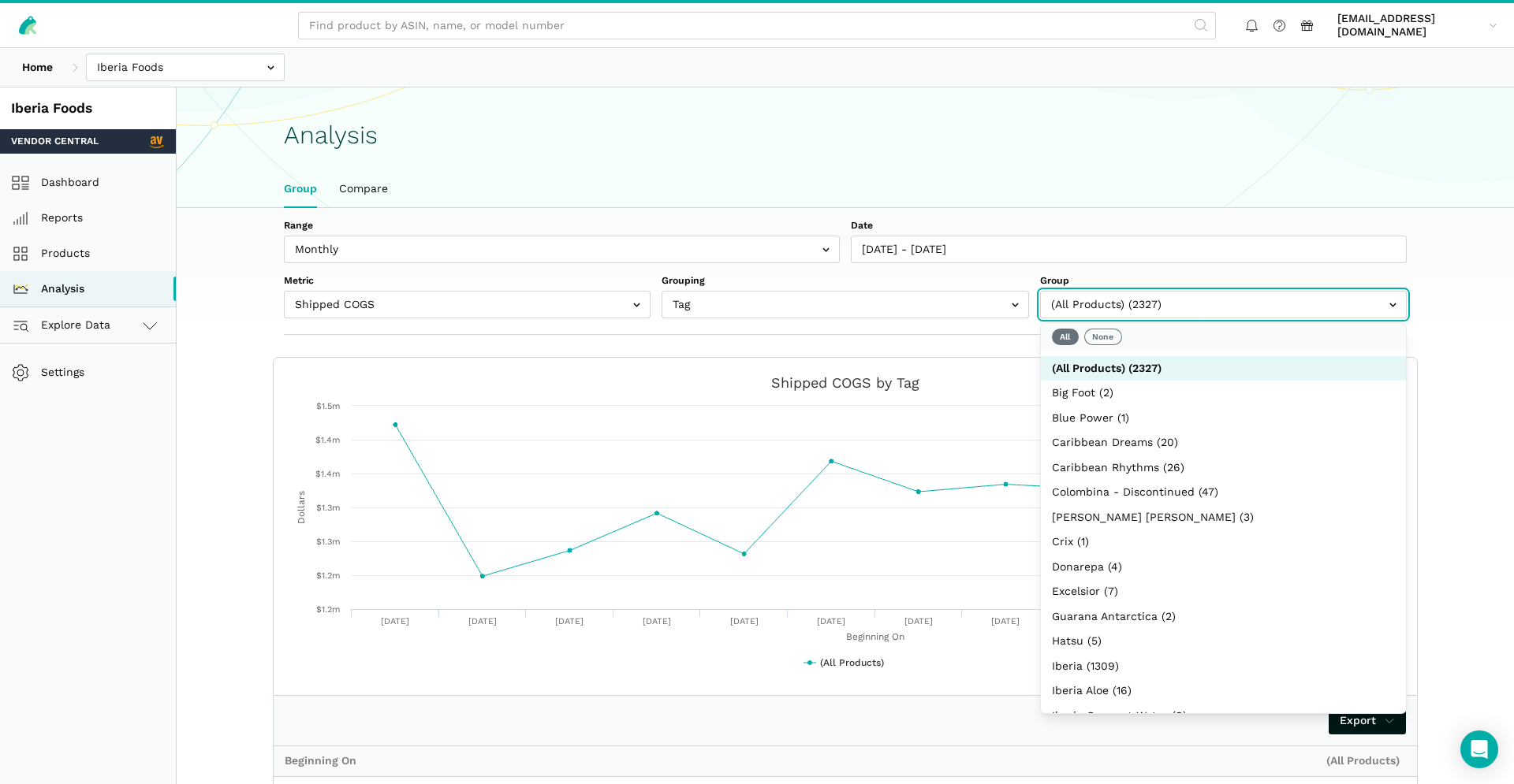
click at [1131, 314] on input "text" at bounding box center [1223, 304] width 367 height 28
drag, startPoint x: 1096, startPoint y: 333, endPoint x: 1119, endPoint y: 354, distance: 31.1
click at [1097, 333] on button "None" at bounding box center [1103, 336] width 38 height 16
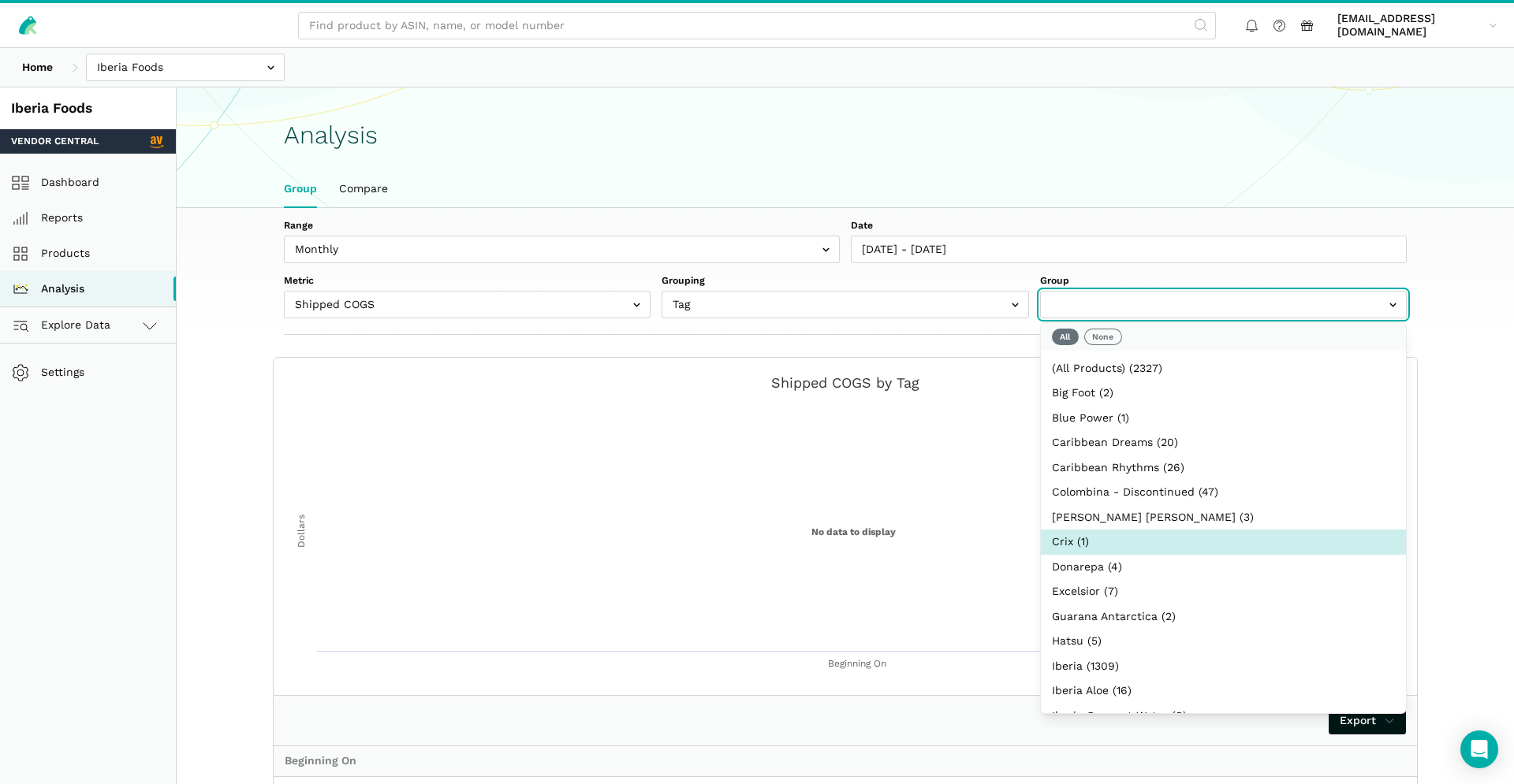
scroll to position [368, 0]
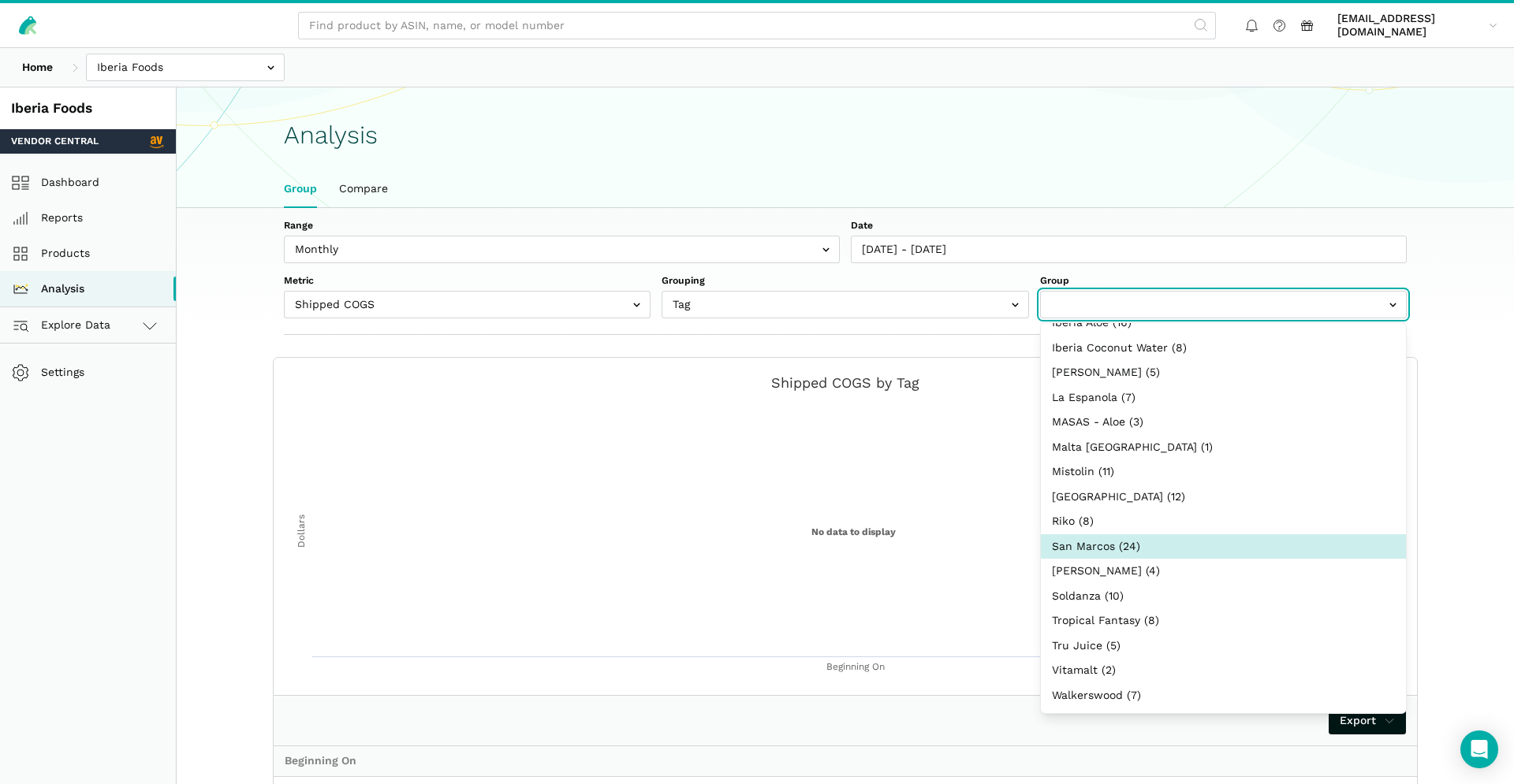
select select "San Marcos"
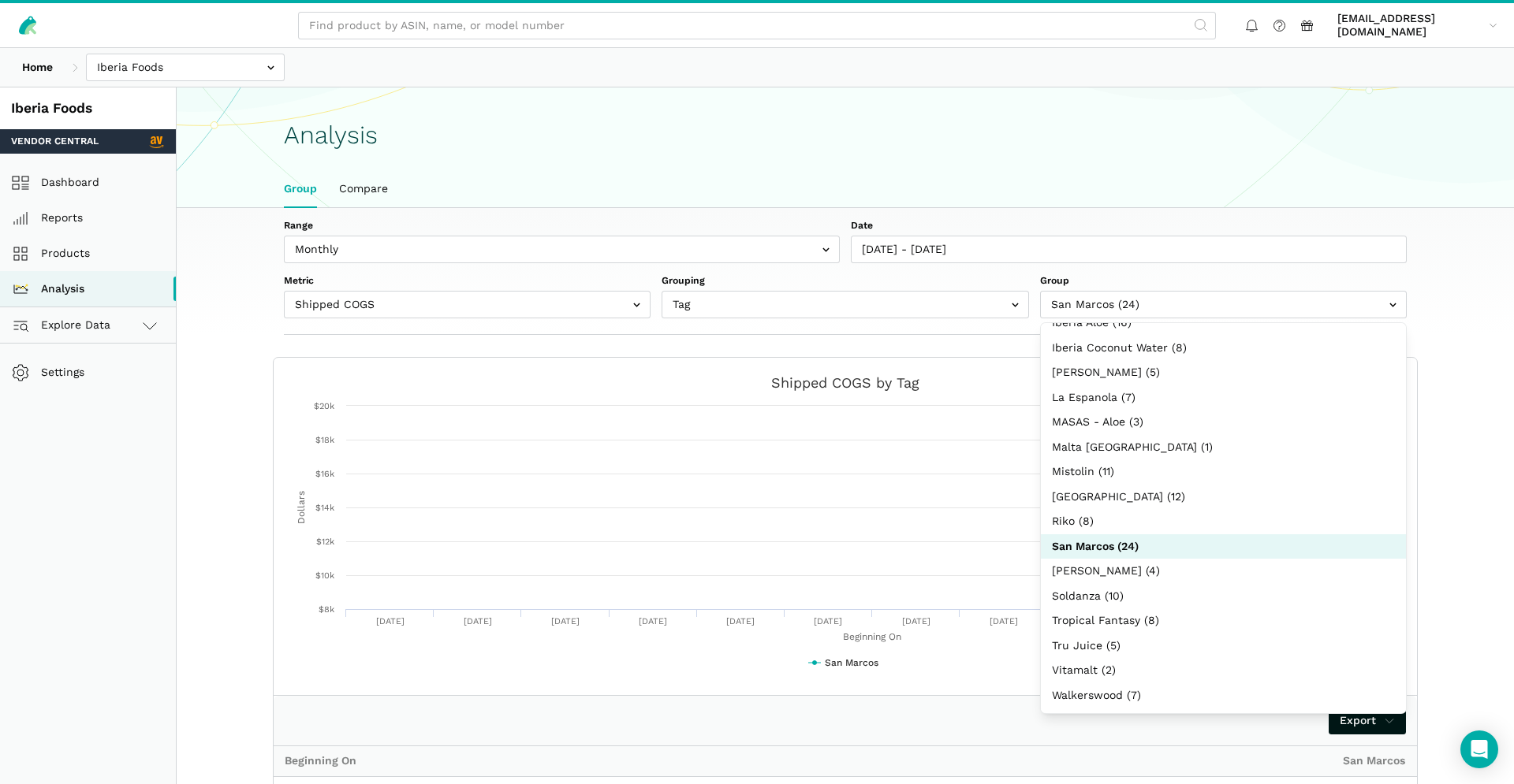
click at [906, 320] on div "Range Weekly Monthly Date [DATE] - [DATE] Metric Shipped COGS Net Received Net …" at bounding box center [845, 271] width 1211 height 127
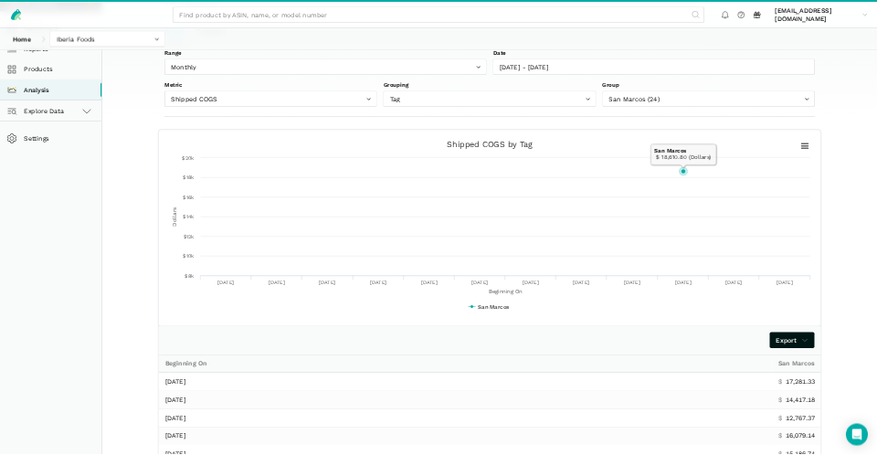
scroll to position [503, 0]
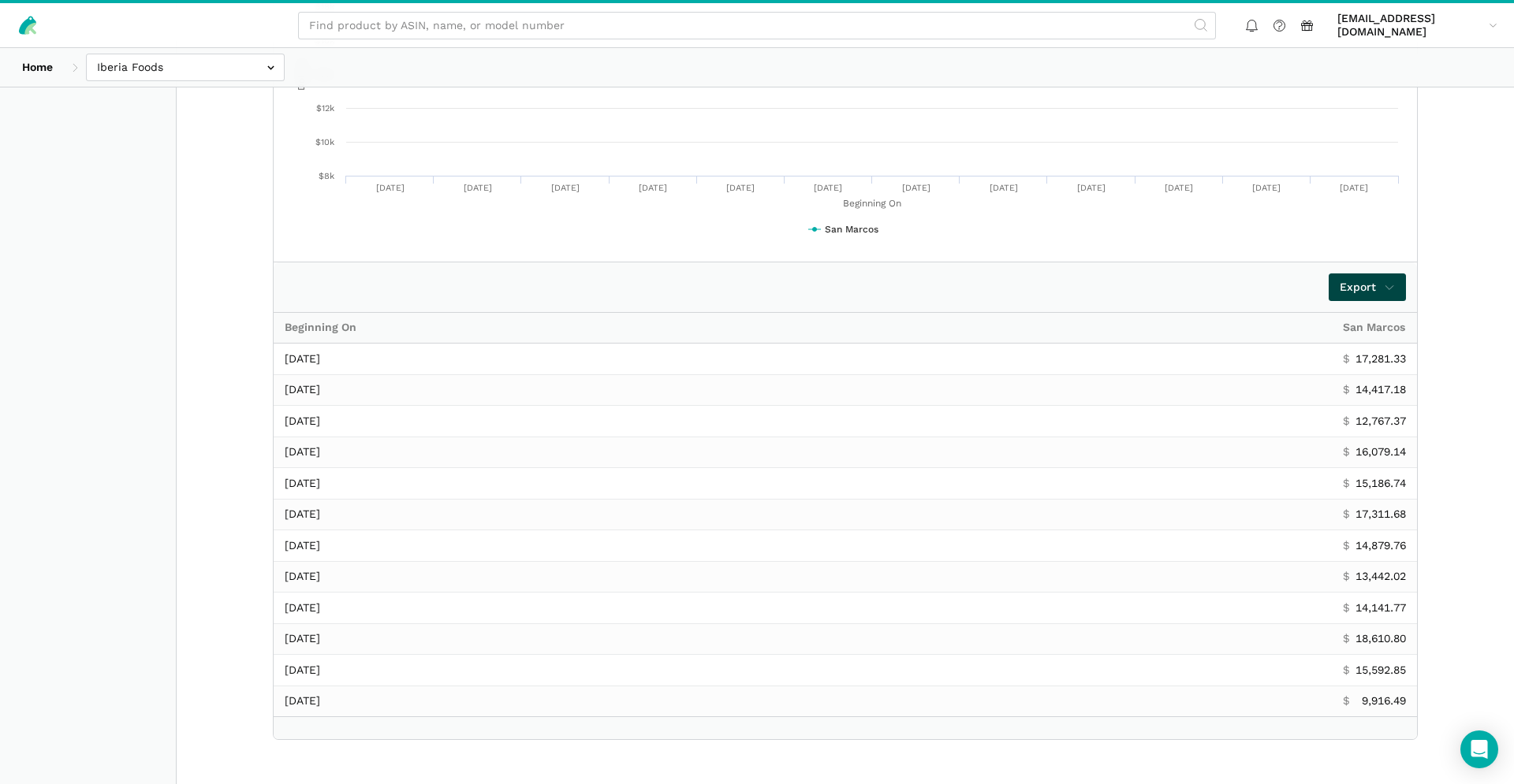
click at [1386, 289] on icon at bounding box center [1389, 287] width 11 height 16
click at [1345, 341] on span "Export as Excel" at bounding box center [1339, 345] width 85 height 16
